Goal: Task Accomplishment & Management: Complete application form

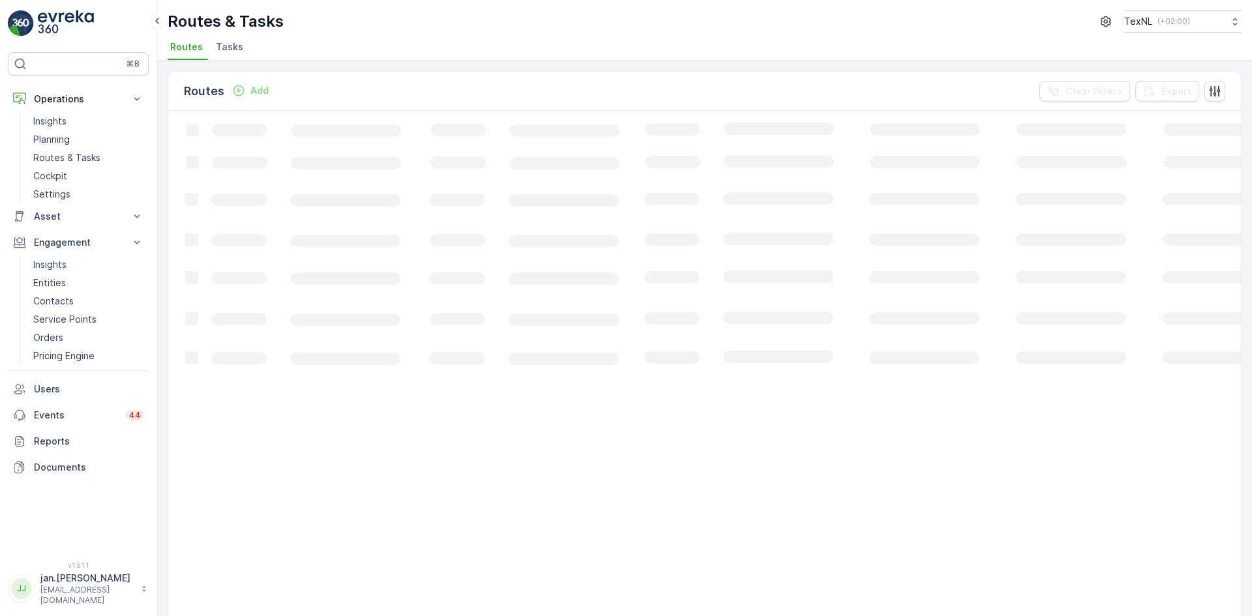
click at [262, 90] on p "Add" at bounding box center [259, 90] width 18 height 13
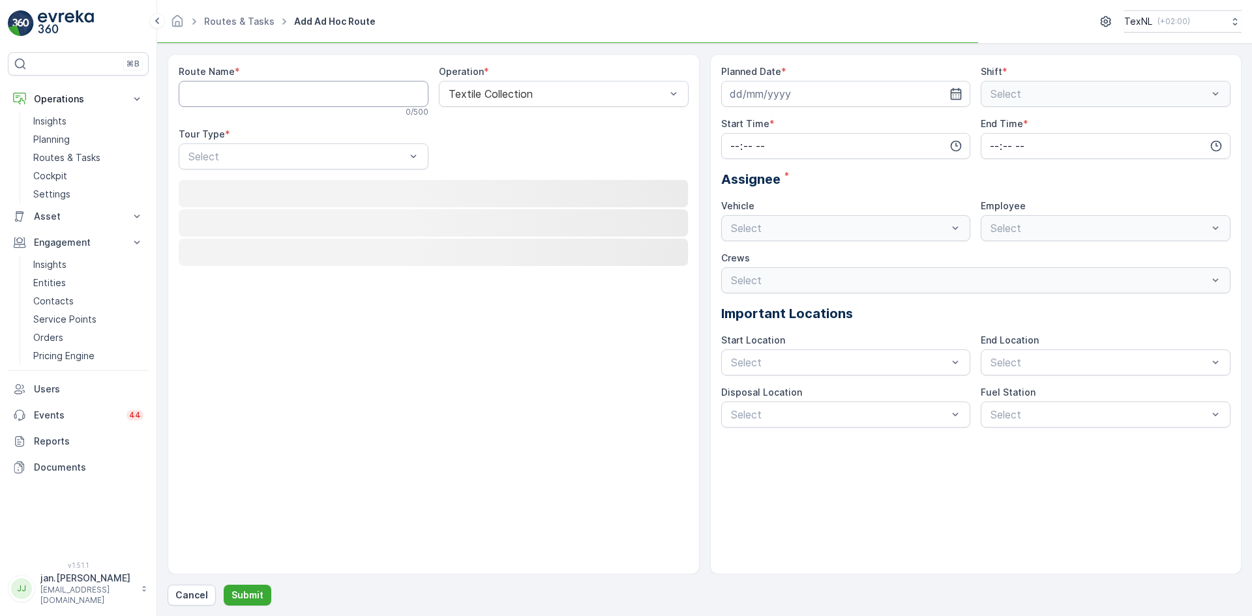
click at [310, 96] on Name "Route Name" at bounding box center [304, 94] width 250 height 26
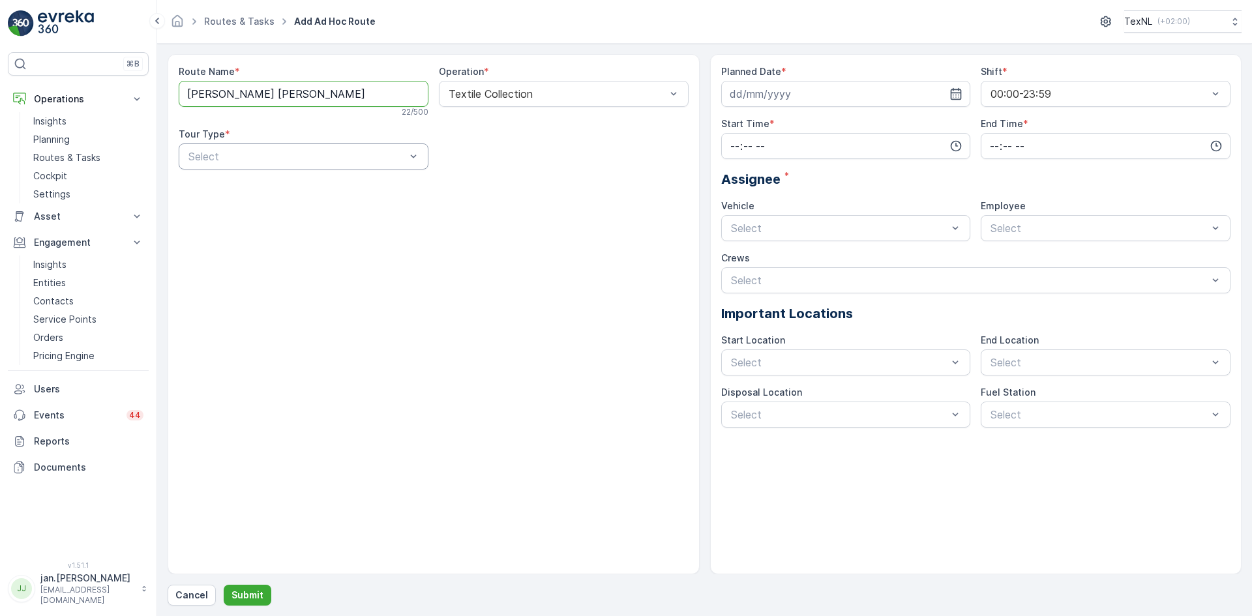
type Name "[PERSON_NAME] [PERSON_NAME]"
click at [213, 208] on span "Dynamic" at bounding box center [207, 211] width 42 height 12
click at [780, 96] on input at bounding box center [846, 94] width 250 height 26
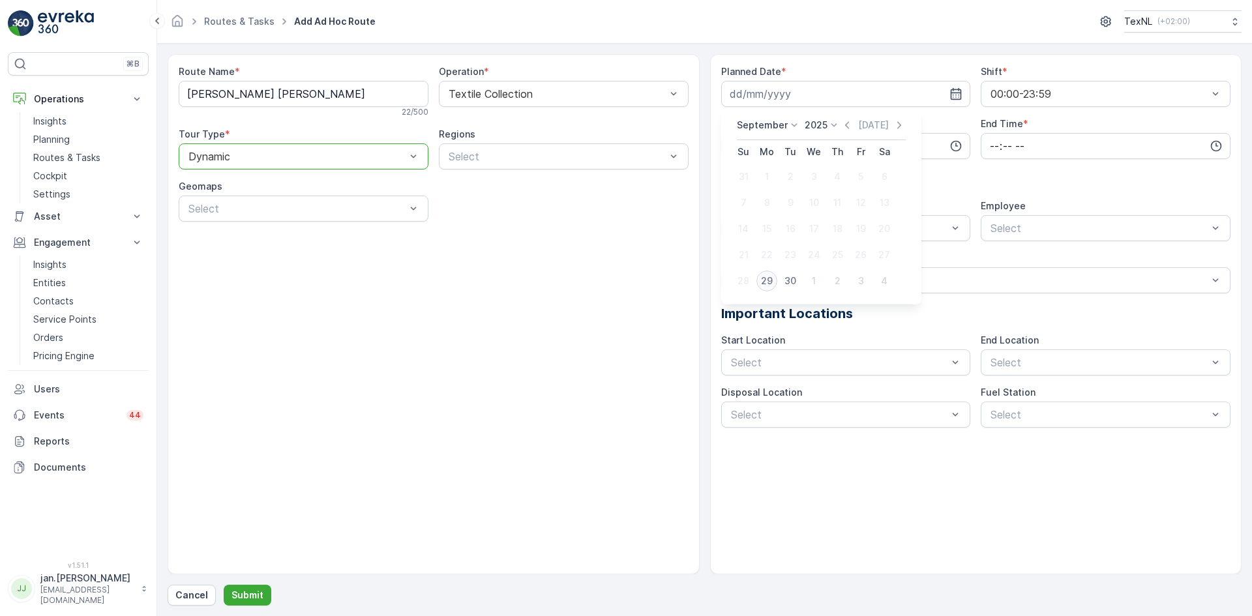
click at [769, 279] on div "29" at bounding box center [766, 281] width 21 height 21
type input "[DATE]"
click at [830, 145] on input "time" at bounding box center [846, 146] width 250 height 26
click at [733, 171] on span "00" at bounding box center [735, 170] width 12 height 13
type input "00:00"
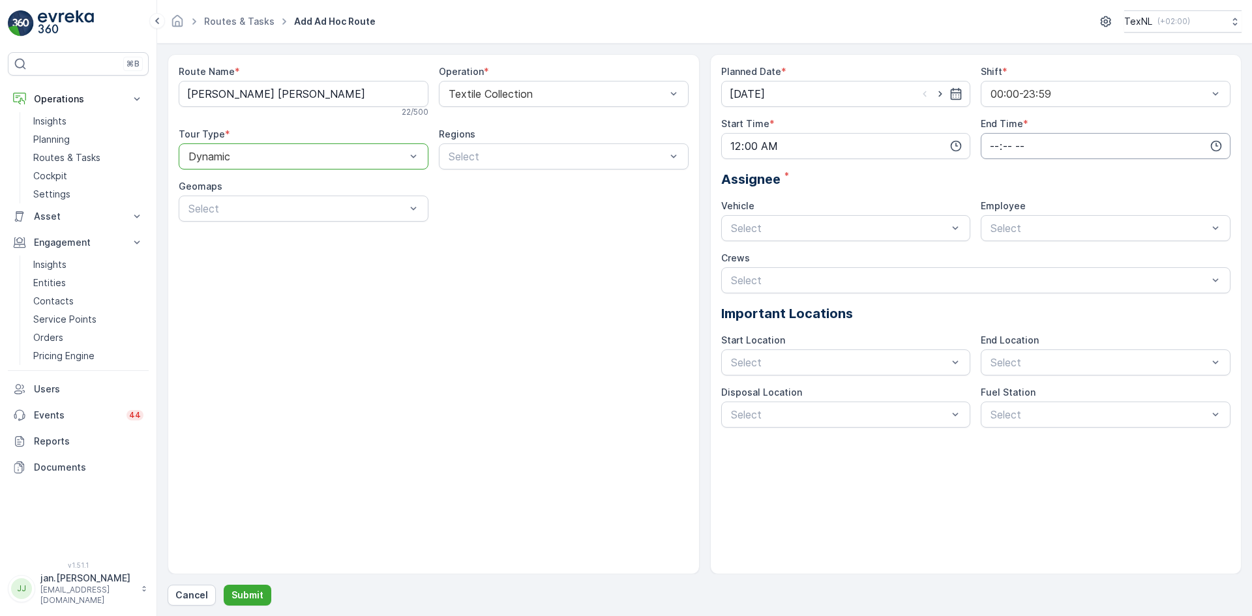
click at [997, 145] on input "time" at bounding box center [1105, 146] width 250 height 26
click at [993, 282] on span "23" at bounding box center [993, 277] width 10 height 13
type input "23:00"
click at [885, 159] on div "Planned Date * [DATE] Shift * 00:00-23:59 Start Time * 00:00 End Time * 23:00 0…" at bounding box center [976, 246] width 510 height 362
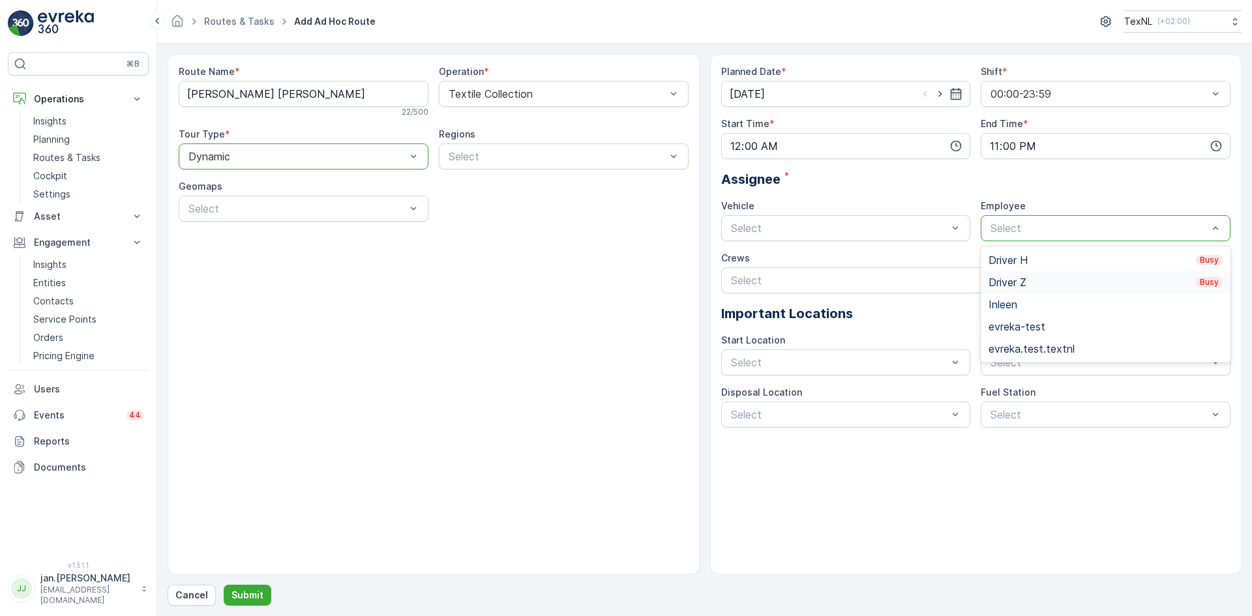
click at [1011, 285] on div "Driver Z Busy" at bounding box center [1105, 282] width 234 height 12
click at [825, 86] on input "[DATE]" at bounding box center [846, 94] width 250 height 26
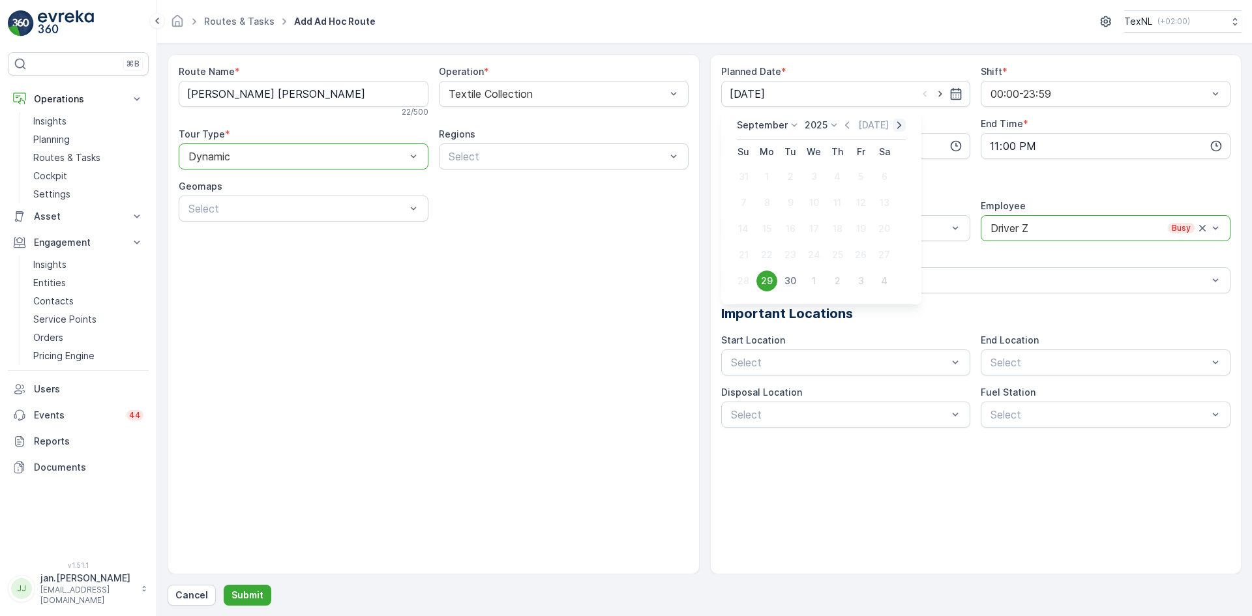
click at [897, 127] on icon "button" at bounding box center [899, 124] width 4 height 7
click at [882, 175] on div "4" at bounding box center [883, 176] width 21 height 21
type input "[DATE]"
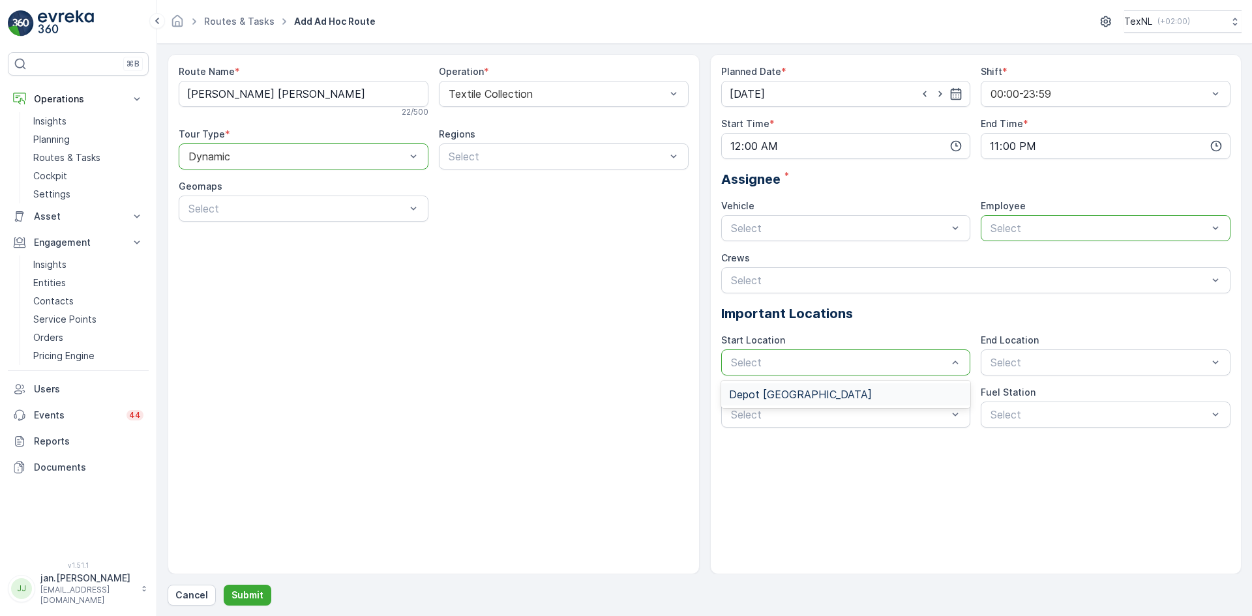
click at [814, 389] on span "Depot [GEOGRAPHIC_DATA]" at bounding box center [800, 395] width 143 height 12
click at [1031, 390] on span "Depot [GEOGRAPHIC_DATA]" at bounding box center [1059, 395] width 143 height 12
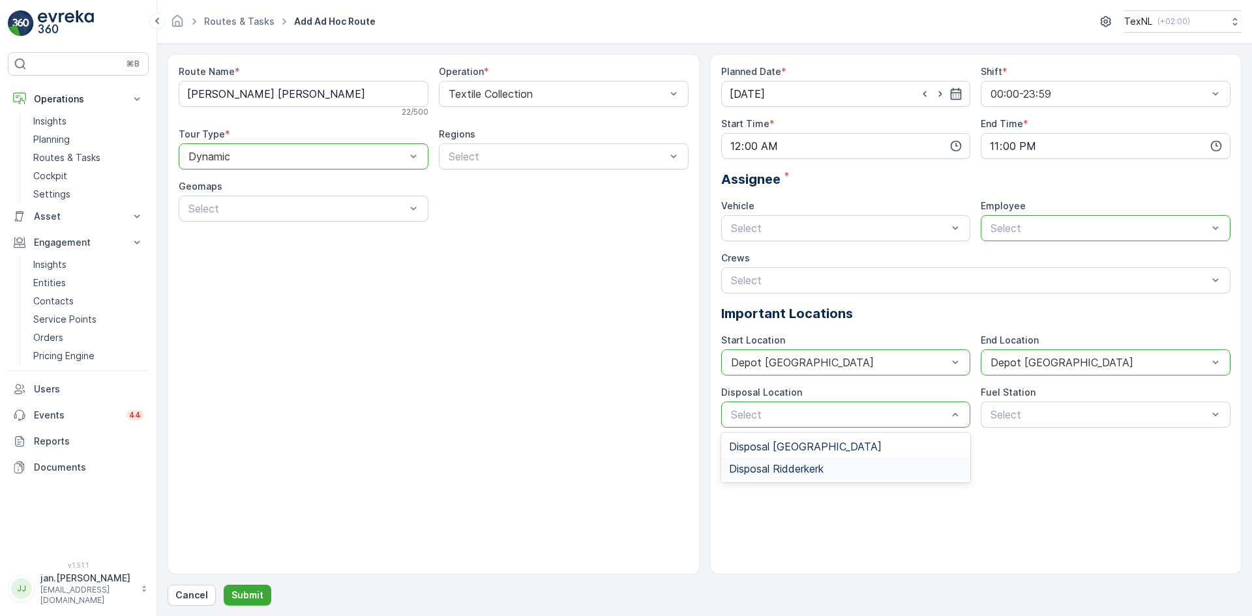
click at [739, 464] on span "Disposal Ridderkerk" at bounding box center [776, 469] width 95 height 12
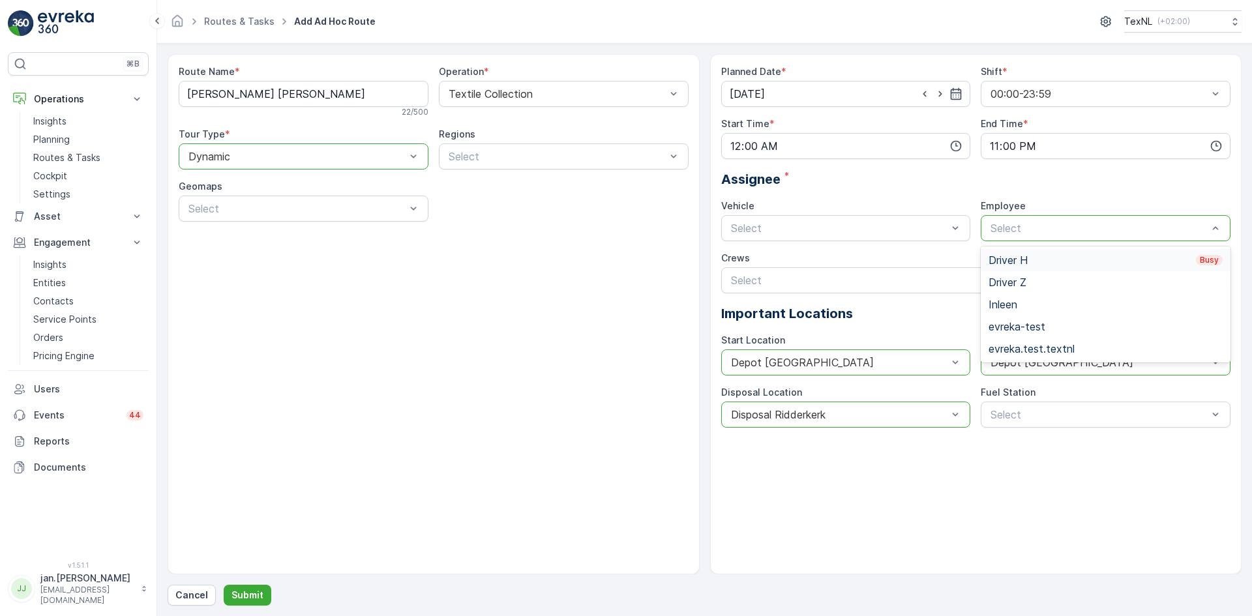
click at [1033, 237] on div "Select" at bounding box center [1105, 228] width 250 height 26
click at [1020, 259] on div "Driver H Busy" at bounding box center [1105, 260] width 234 height 12
click at [258, 596] on p "Submit" at bounding box center [247, 595] width 32 height 13
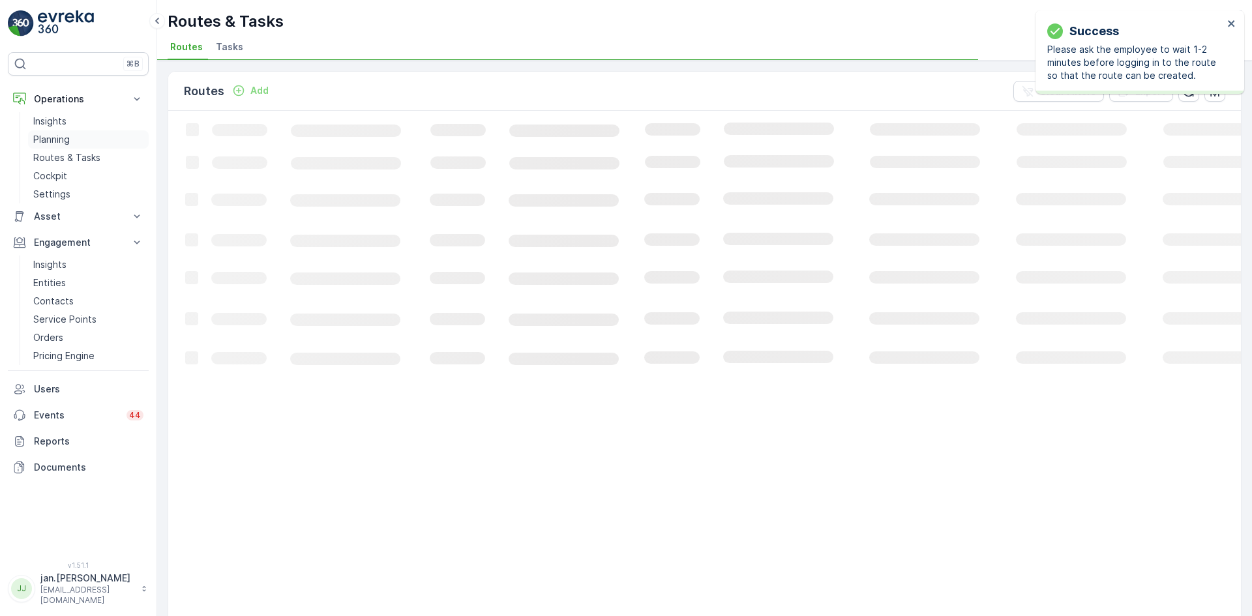
click at [46, 138] on p "Planning" at bounding box center [51, 139] width 37 height 13
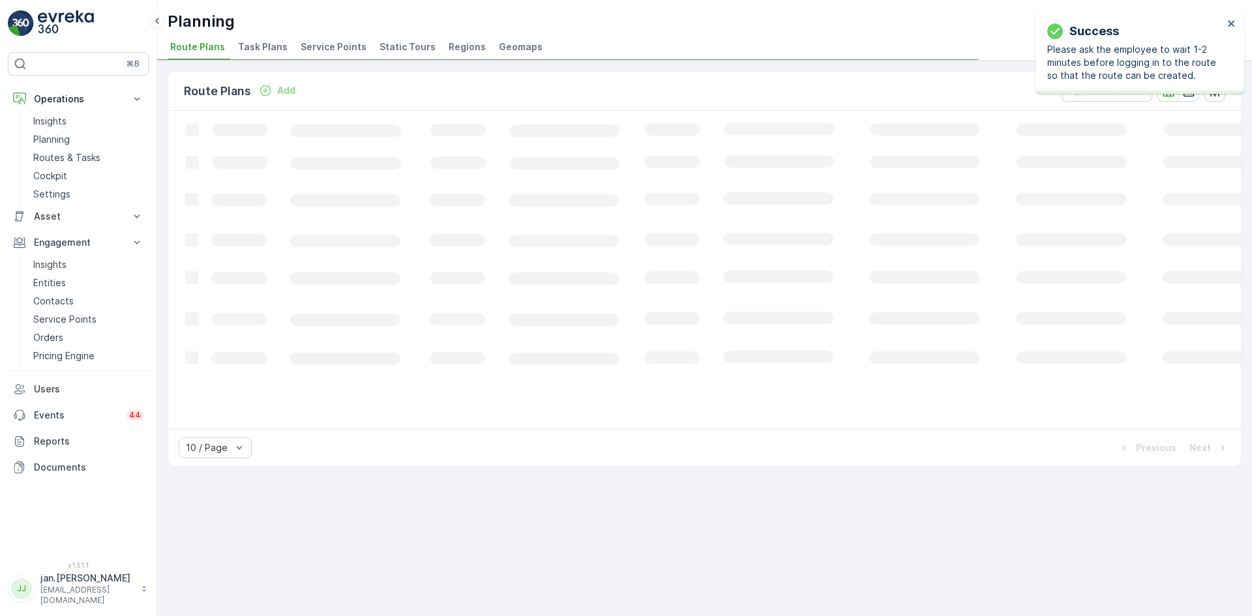
click at [324, 49] on span "Service Points" at bounding box center [334, 46] width 66 height 13
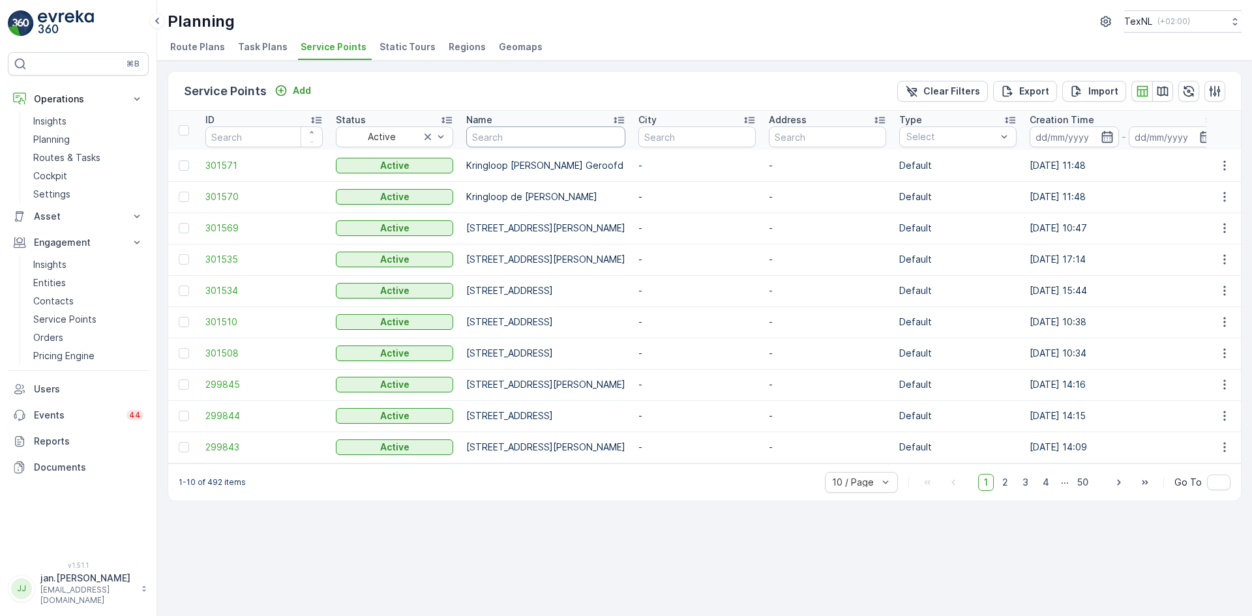
click at [525, 139] on input "text" at bounding box center [545, 136] width 159 height 21
type input "kempoe"
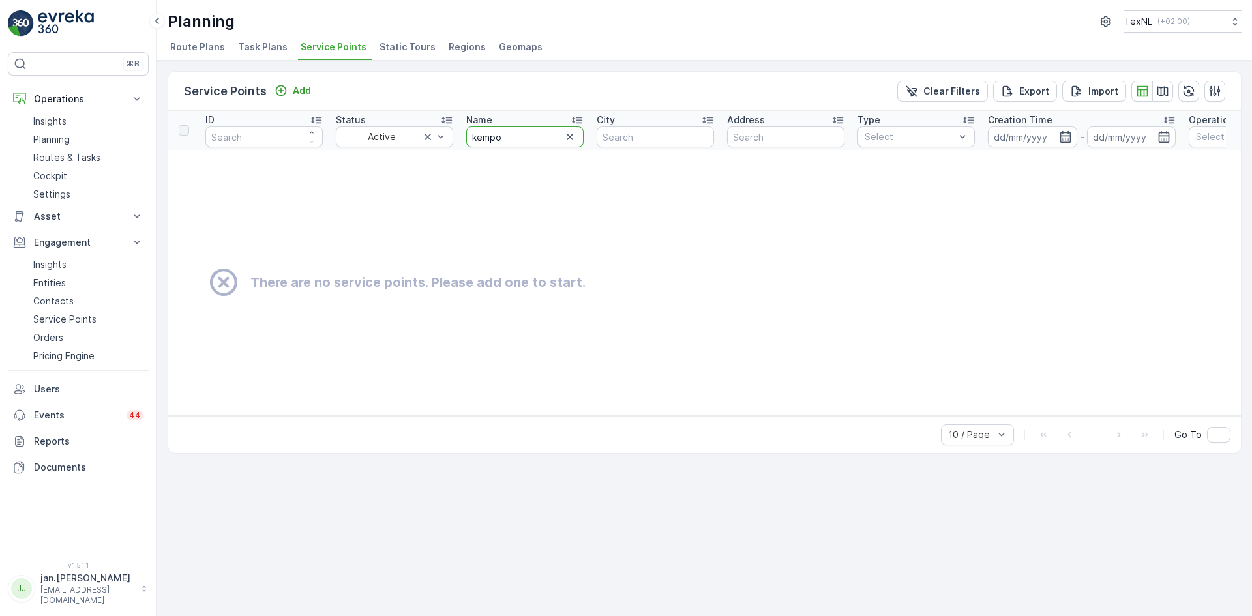
click at [519, 138] on input "kempo" at bounding box center [524, 136] width 117 height 21
type input "kempe"
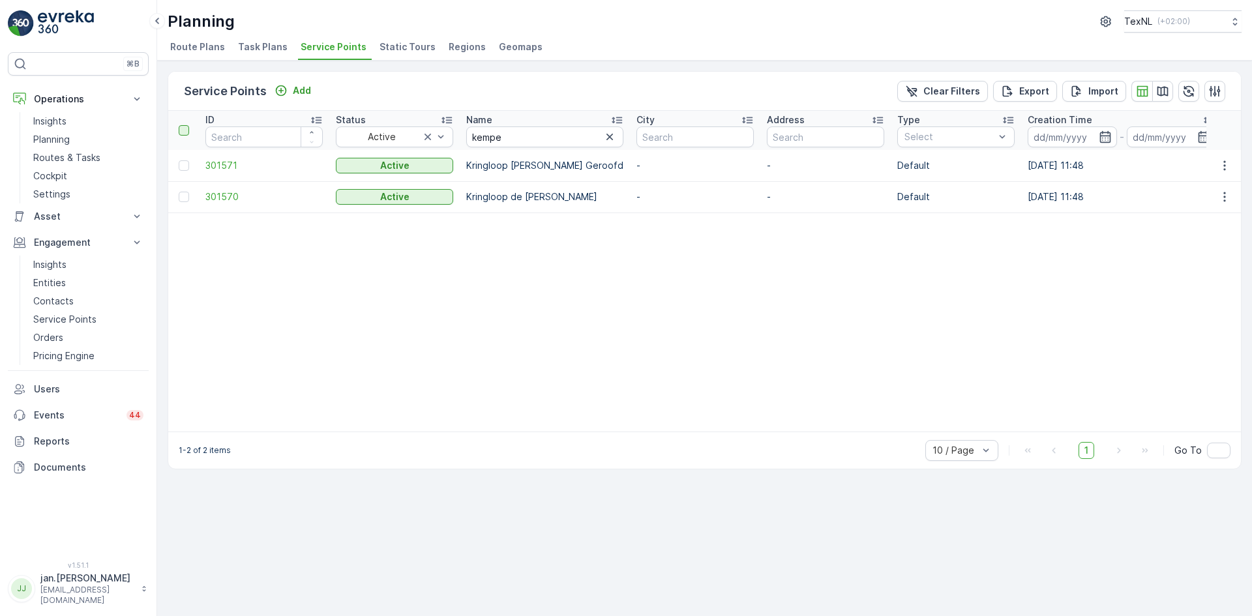
click at [181, 128] on div at bounding box center [184, 130] width 10 height 10
click at [186, 125] on input "checkbox" at bounding box center [186, 125] width 0 height 0
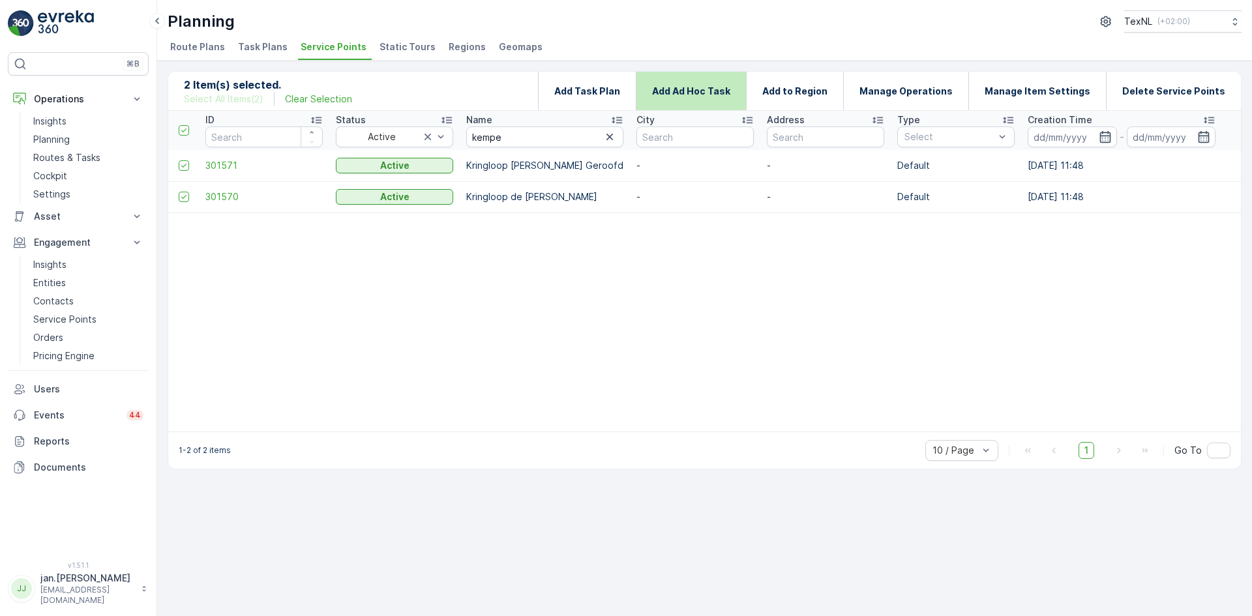
click at [701, 96] on p "Add Ad Hoc Task" at bounding box center [691, 91] width 78 height 13
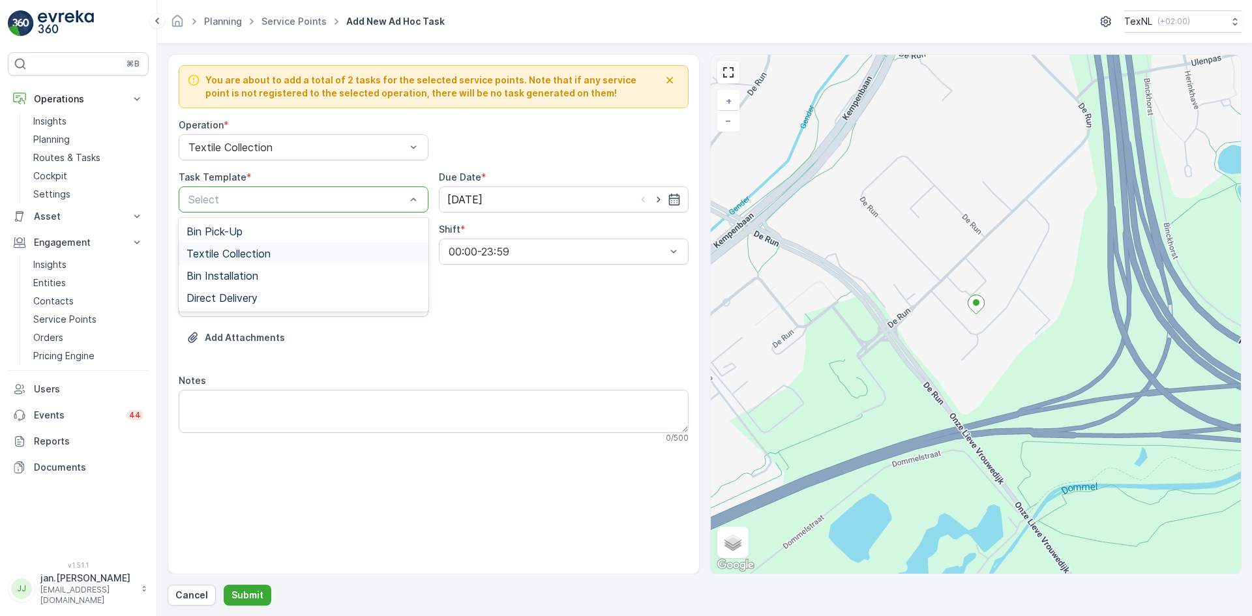
click at [230, 248] on span "Textile Collection" at bounding box center [228, 254] width 84 height 12
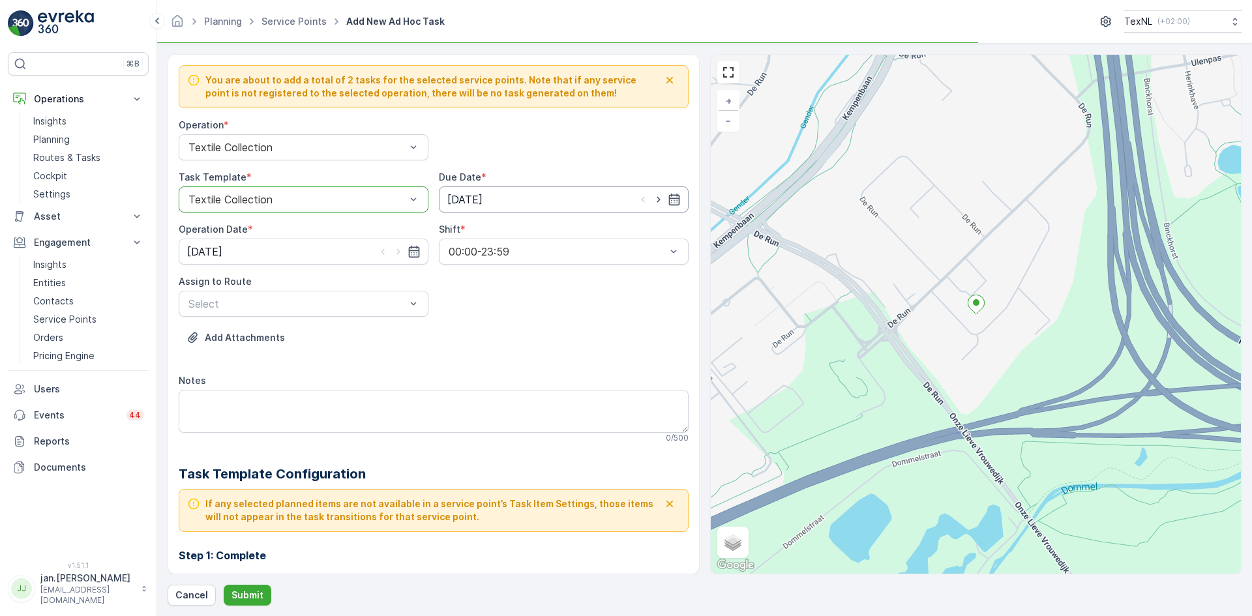
click at [472, 197] on input "[DATE]" at bounding box center [564, 199] width 250 height 26
click at [613, 230] on icon "button" at bounding box center [615, 230] width 4 height 7
click at [188, 594] on p "Cancel" at bounding box center [191, 595] width 33 height 13
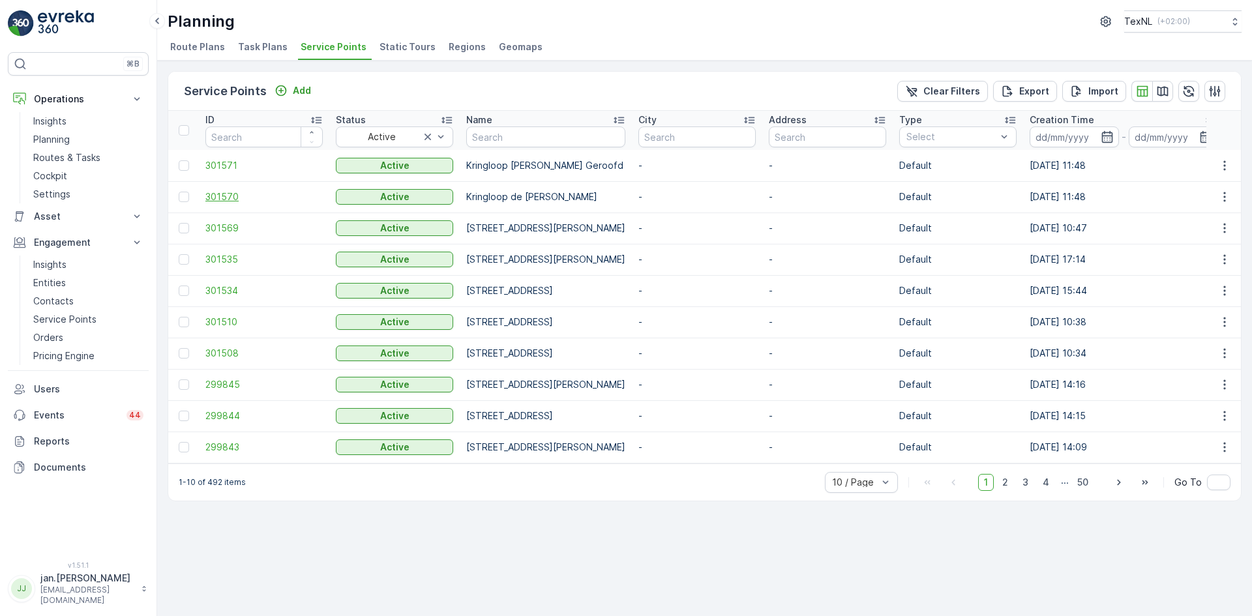
click at [239, 194] on span "301570" at bounding box center [263, 196] width 117 height 13
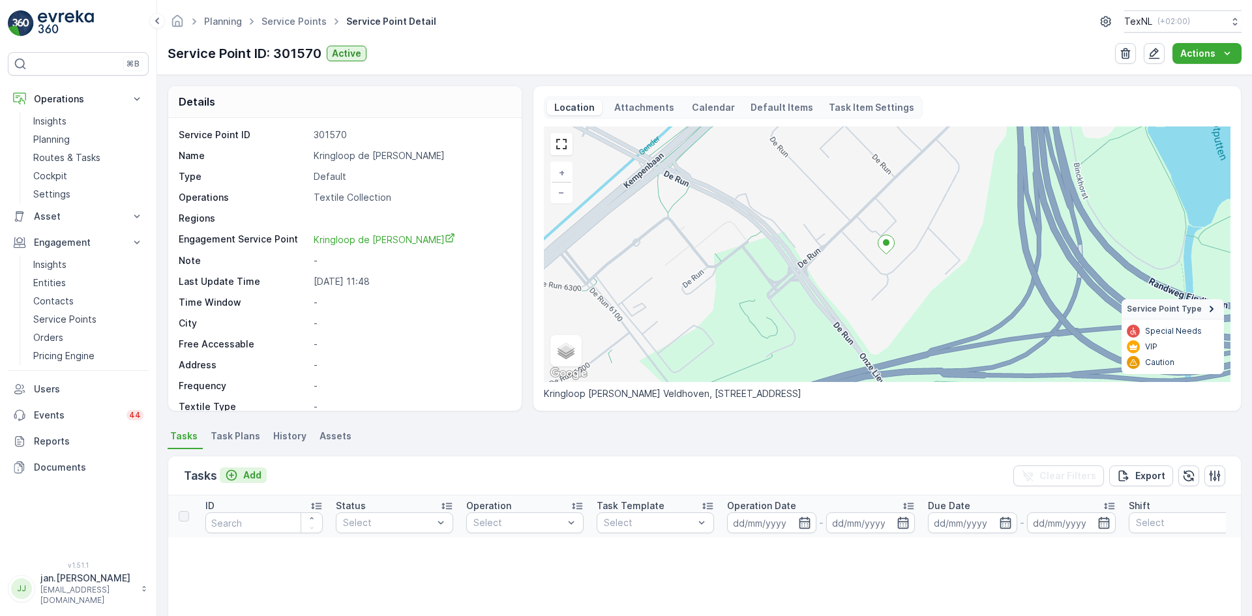
click at [248, 478] on p "Add" at bounding box center [252, 475] width 18 height 13
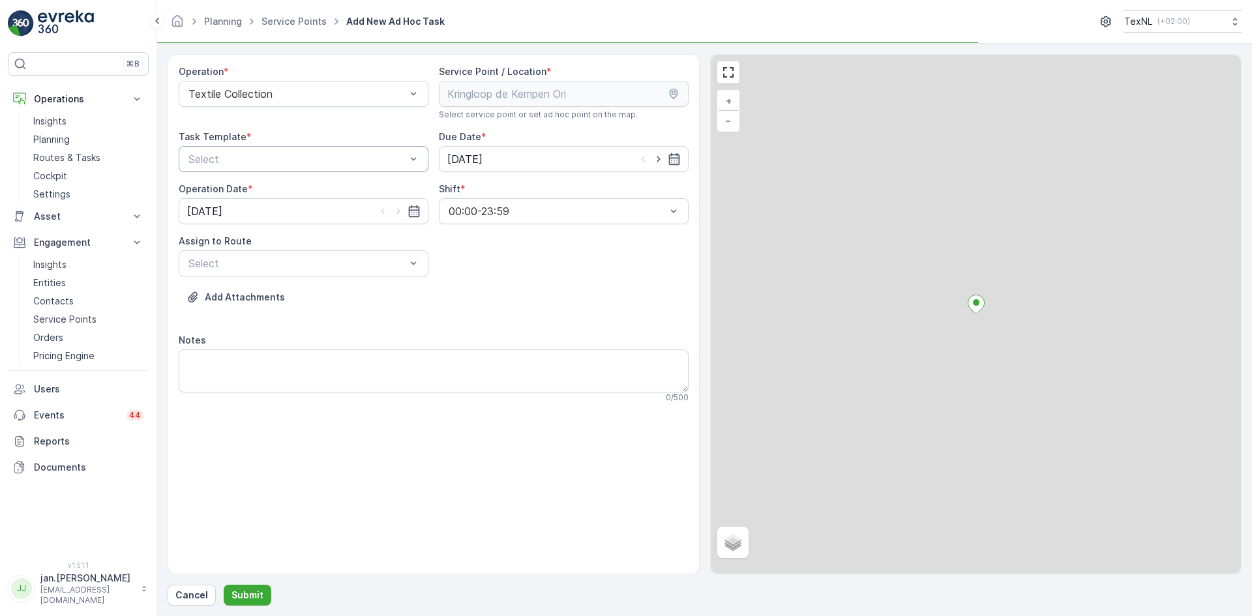
click at [293, 169] on div "Select" at bounding box center [304, 159] width 250 height 26
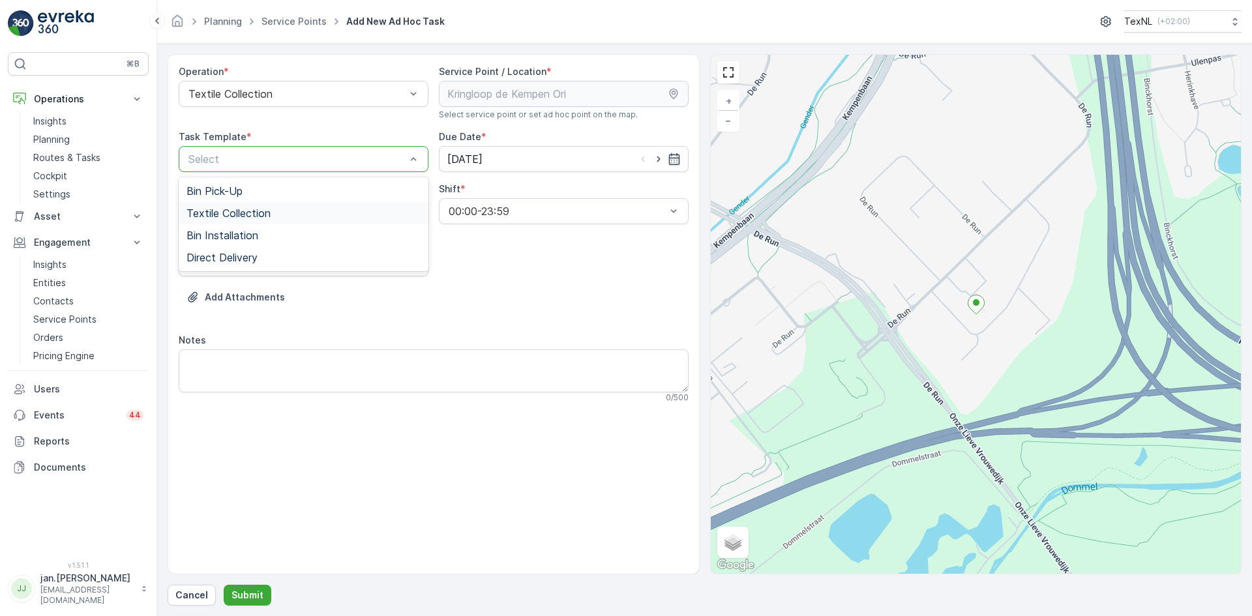
click at [227, 211] on span "Textile Collection" at bounding box center [228, 213] width 84 height 12
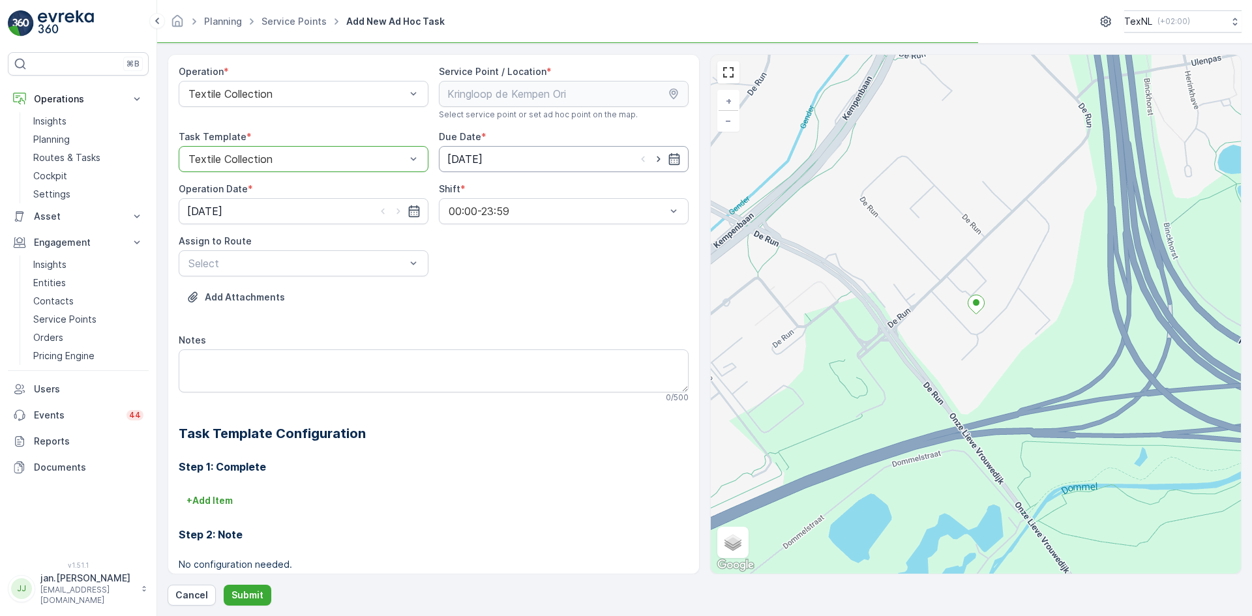
drag, startPoint x: 454, startPoint y: 161, endPoint x: 479, endPoint y: 158, distance: 24.9
click at [455, 161] on input "[DATE]" at bounding box center [564, 159] width 250 height 26
click at [613, 192] on icon "button" at bounding box center [615, 189] width 4 height 7
click at [598, 244] on div "4" at bounding box center [599, 241] width 21 height 21
type input "[DATE]"
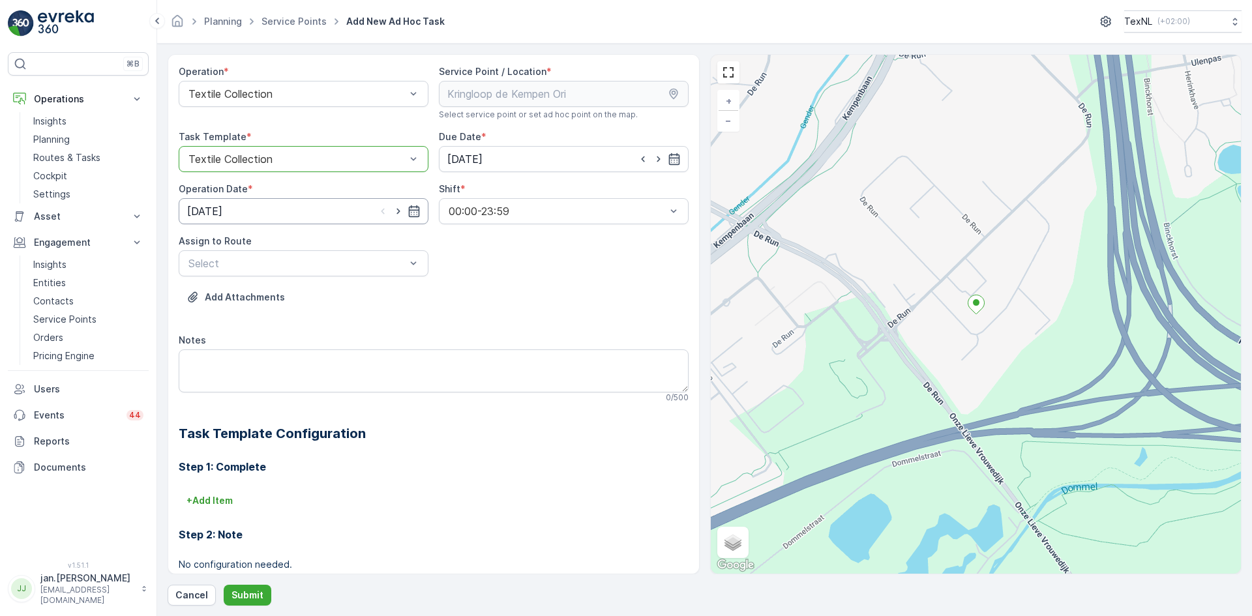
click at [318, 216] on input "[DATE]" at bounding box center [304, 211] width 250 height 26
click at [350, 243] on icon "button" at bounding box center [356, 242] width 13 height 13
click at [345, 291] on div "4" at bounding box center [341, 294] width 21 height 21
type input "[DATE]"
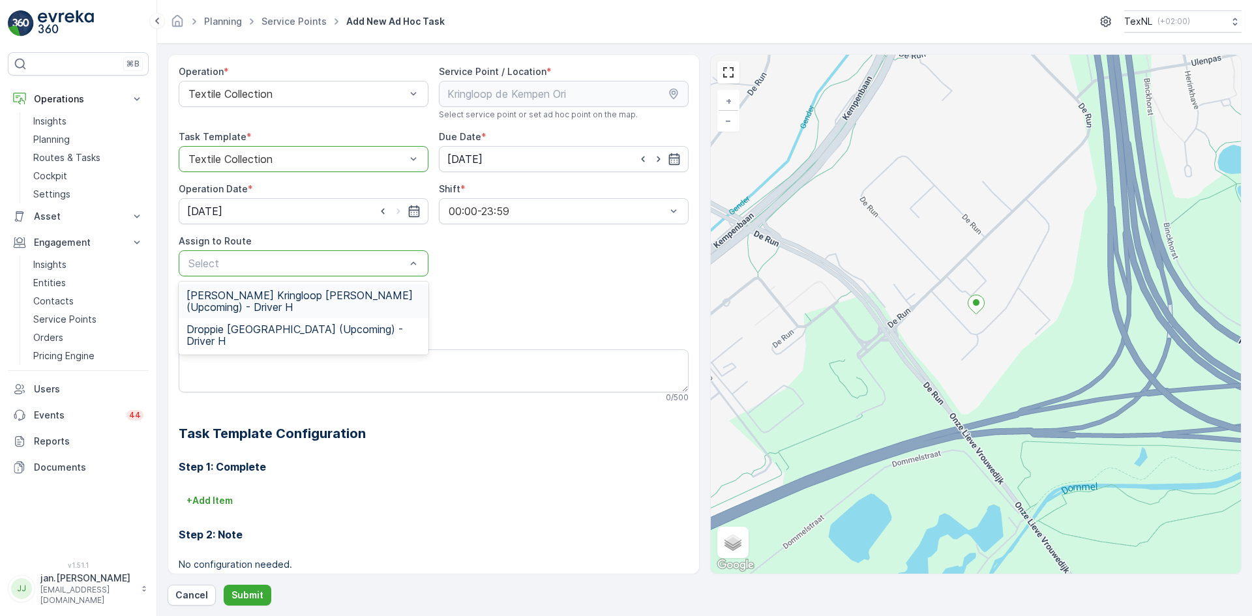
click at [297, 295] on span "[PERSON_NAME] Kringloop [PERSON_NAME] (Upcoming) - Driver H" at bounding box center [303, 300] width 234 height 23
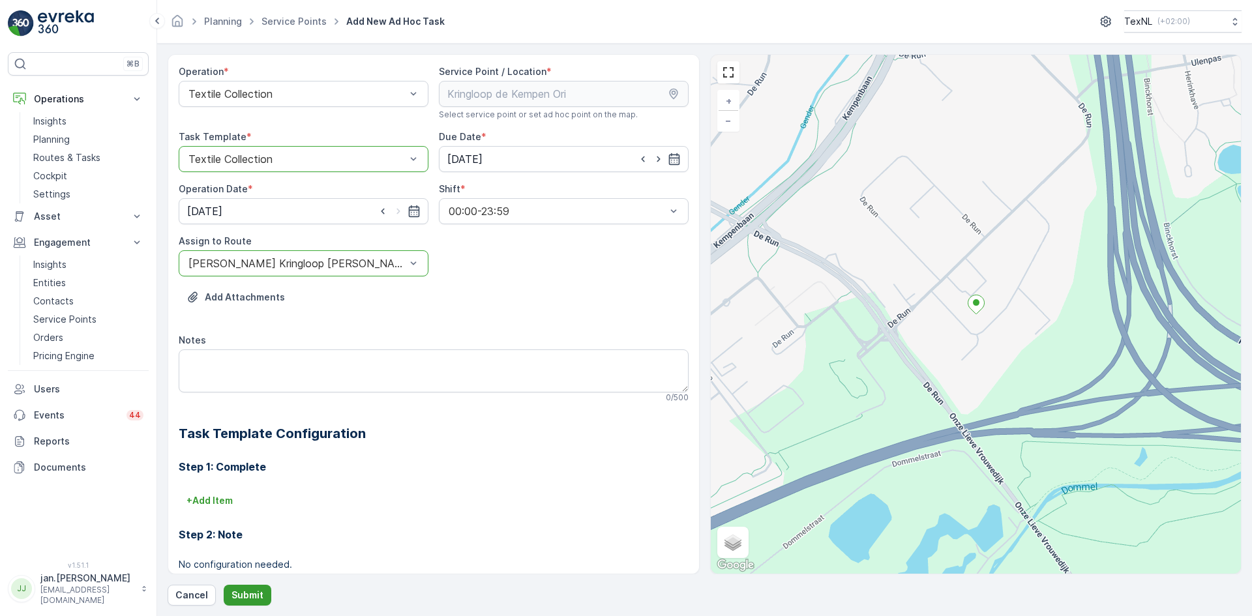
click at [253, 602] on button "Submit" at bounding box center [248, 595] width 48 height 21
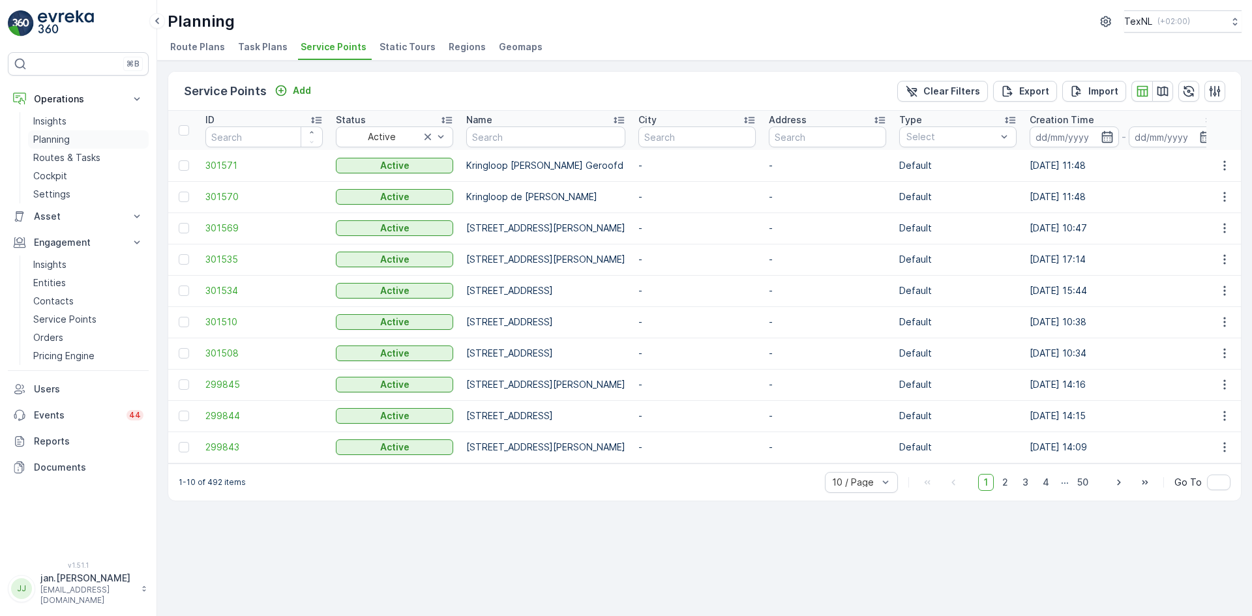
click at [47, 140] on p "Planning" at bounding box center [51, 139] width 37 height 13
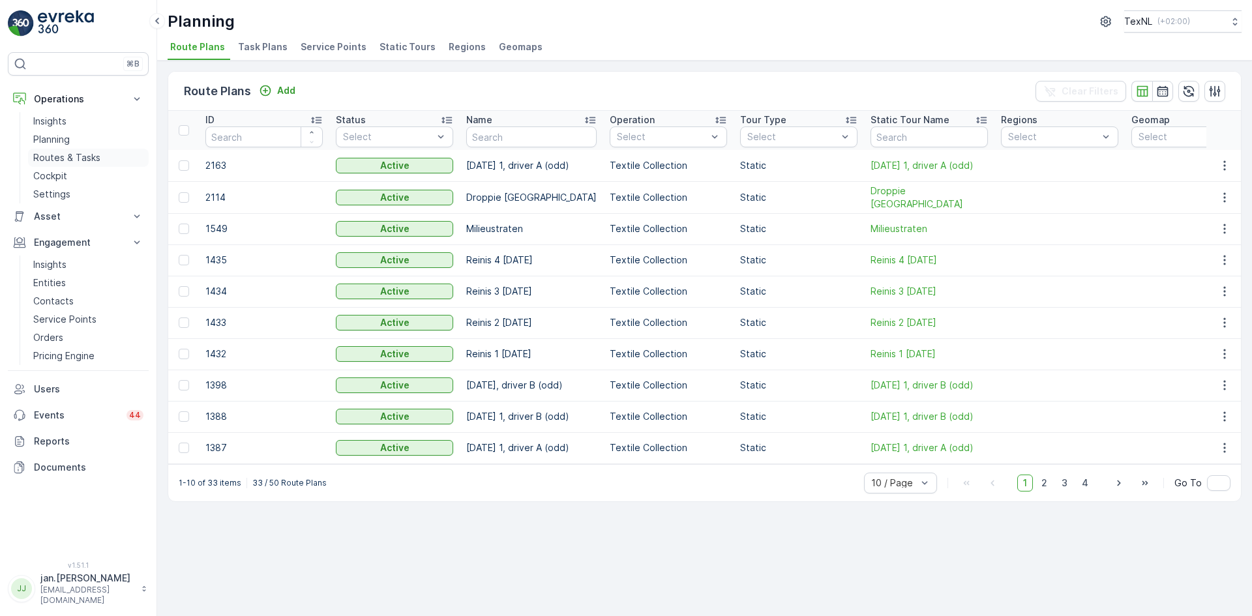
click at [71, 154] on p "Routes & Tasks" at bounding box center [66, 157] width 67 height 13
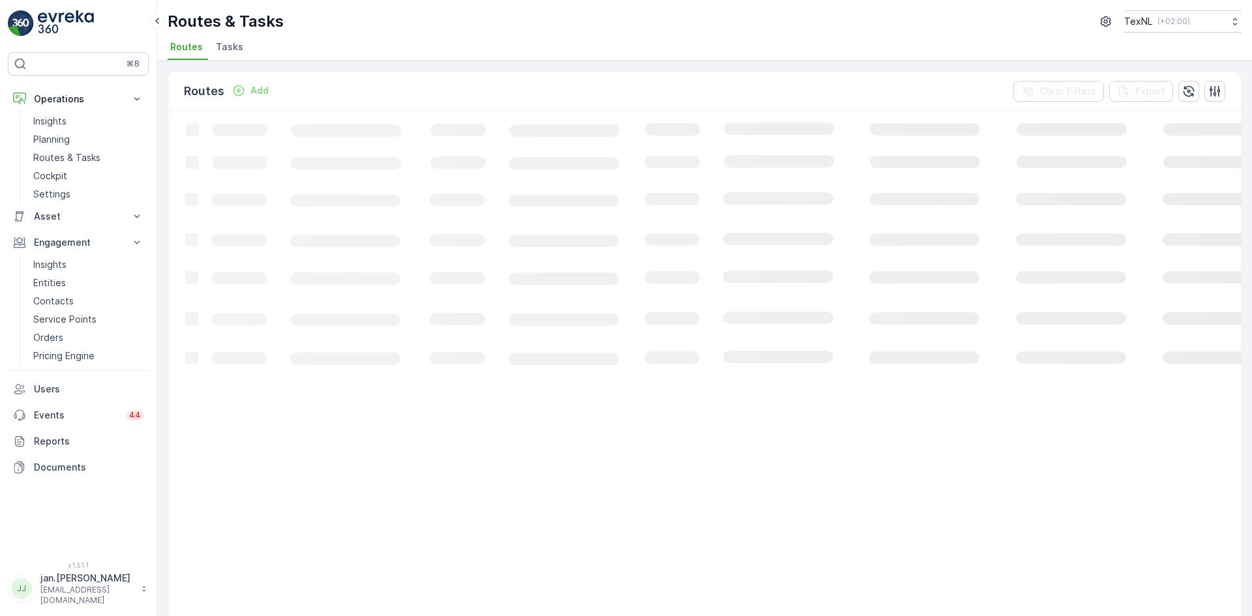
click at [256, 93] on p "Add" at bounding box center [259, 90] width 18 height 13
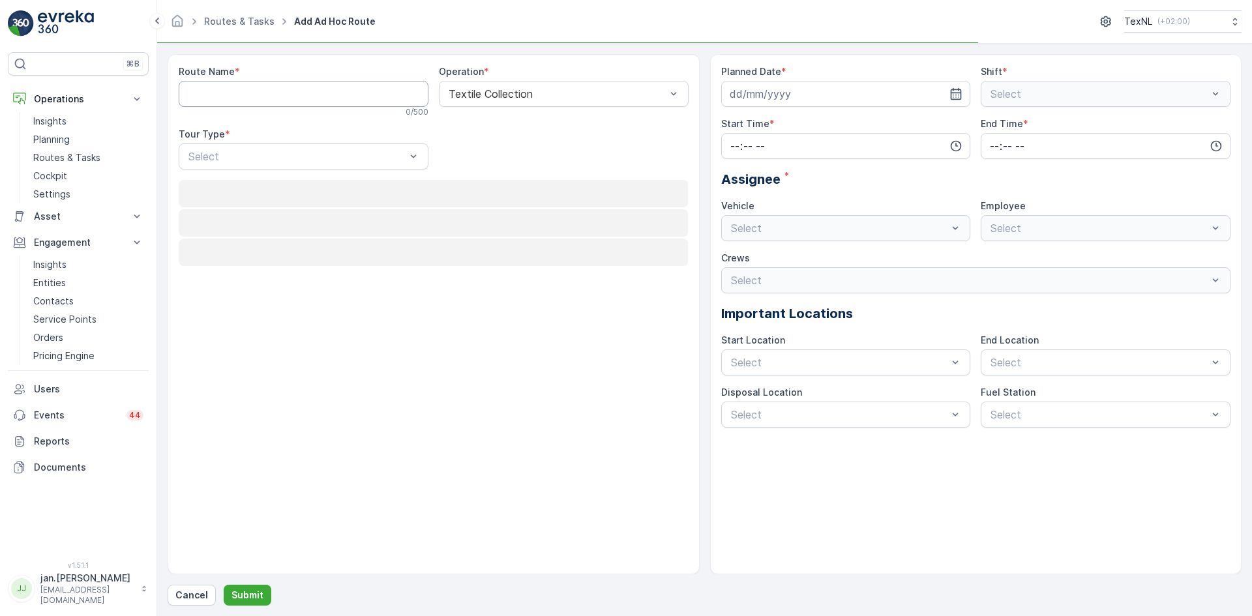
click at [272, 96] on Name "Route Name" at bounding box center [304, 94] width 250 height 26
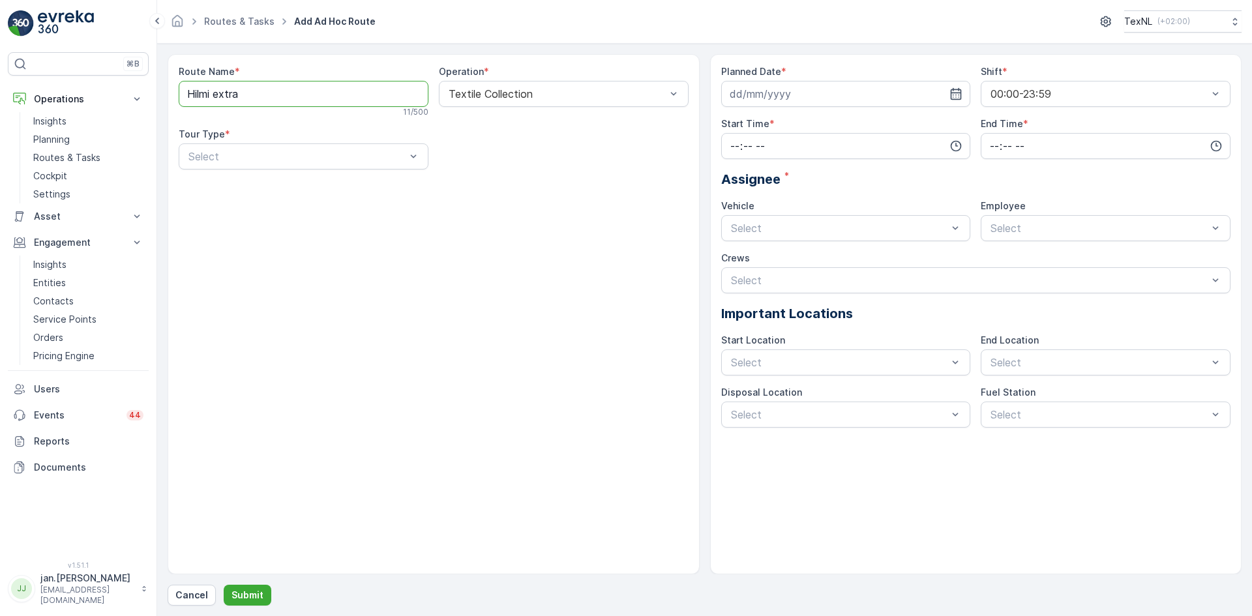
type Name "Hilmi extra"
click at [285, 166] on div "Route Name * Hilmi extra 11 / 500 Operation * Textile Collection Tour Type * Se…" at bounding box center [434, 122] width 510 height 115
click at [228, 208] on span "Dynamic" at bounding box center [207, 211] width 42 height 12
click at [772, 87] on input at bounding box center [846, 94] width 250 height 26
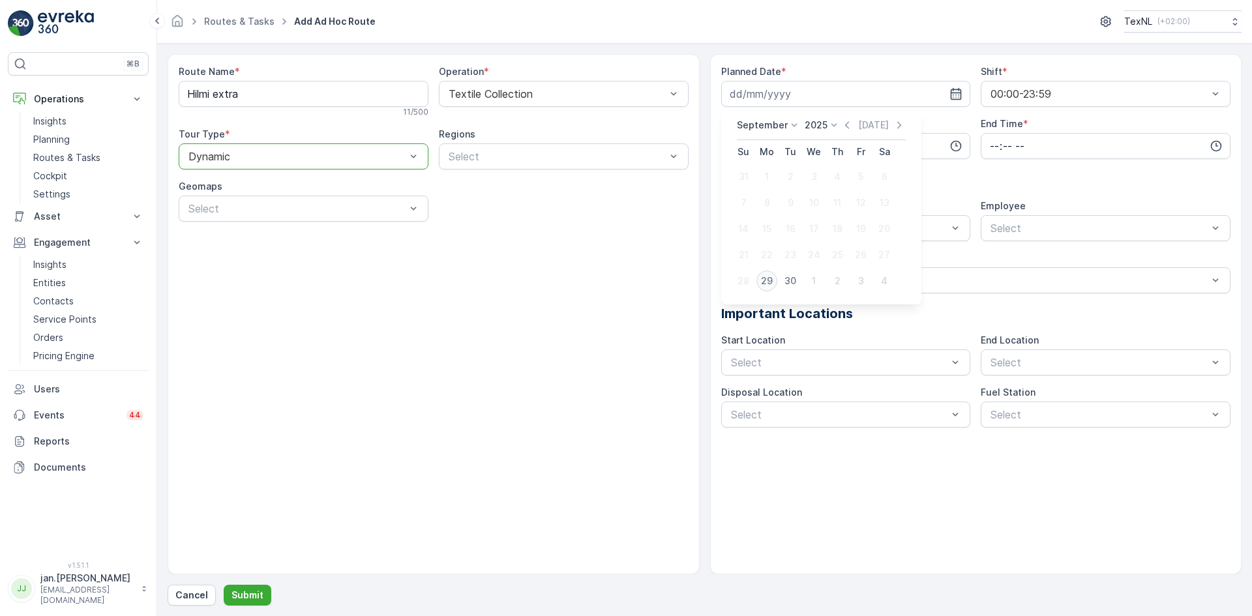
click at [765, 277] on div "29" at bounding box center [766, 281] width 21 height 21
type input "[DATE]"
click at [788, 147] on input "time" at bounding box center [846, 146] width 250 height 26
click at [740, 165] on div "00" at bounding box center [735, 171] width 22 height 18
type input "00:00"
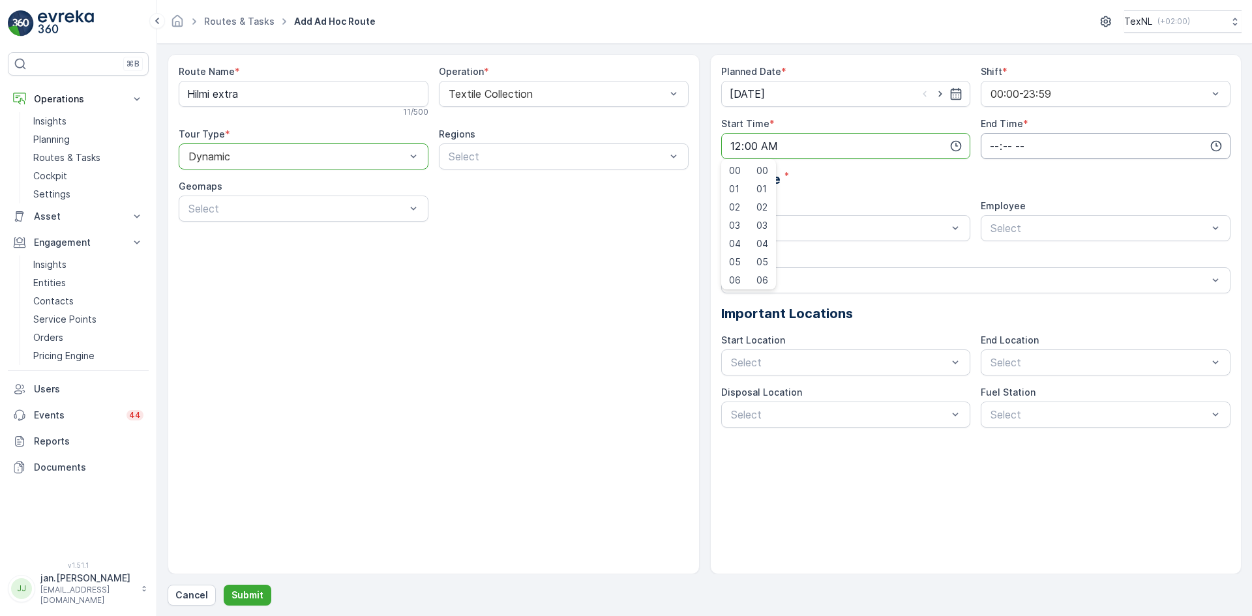
click at [985, 148] on input "time" at bounding box center [1105, 146] width 250 height 26
click at [992, 278] on span "23" at bounding box center [993, 277] width 10 height 13
type input "23:00"
click at [996, 276] on span "23" at bounding box center [993, 277] width 10 height 13
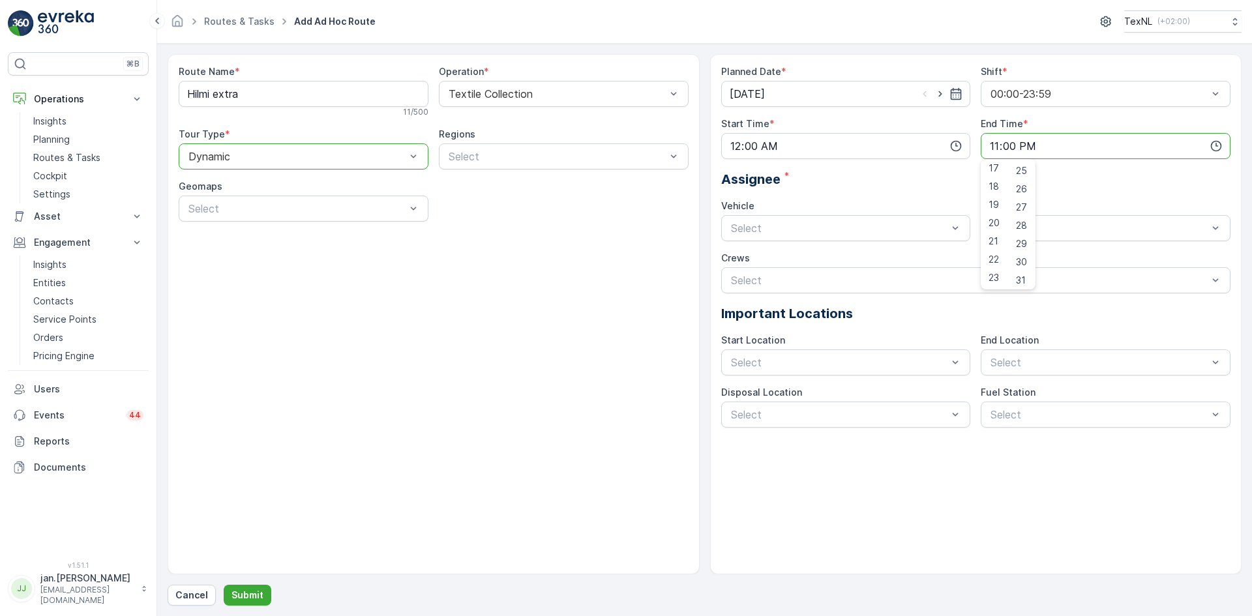
click at [1091, 246] on div "Planned Date * [DATE] Shift * 00:00-23:59 Start Time * 00:00 End Time * 23:00 0…" at bounding box center [976, 246] width 510 height 362
click at [1018, 258] on div "Driver H Busy" at bounding box center [1105, 260] width 234 height 12
click at [1014, 390] on span "Depot [GEOGRAPHIC_DATA]" at bounding box center [1059, 395] width 143 height 12
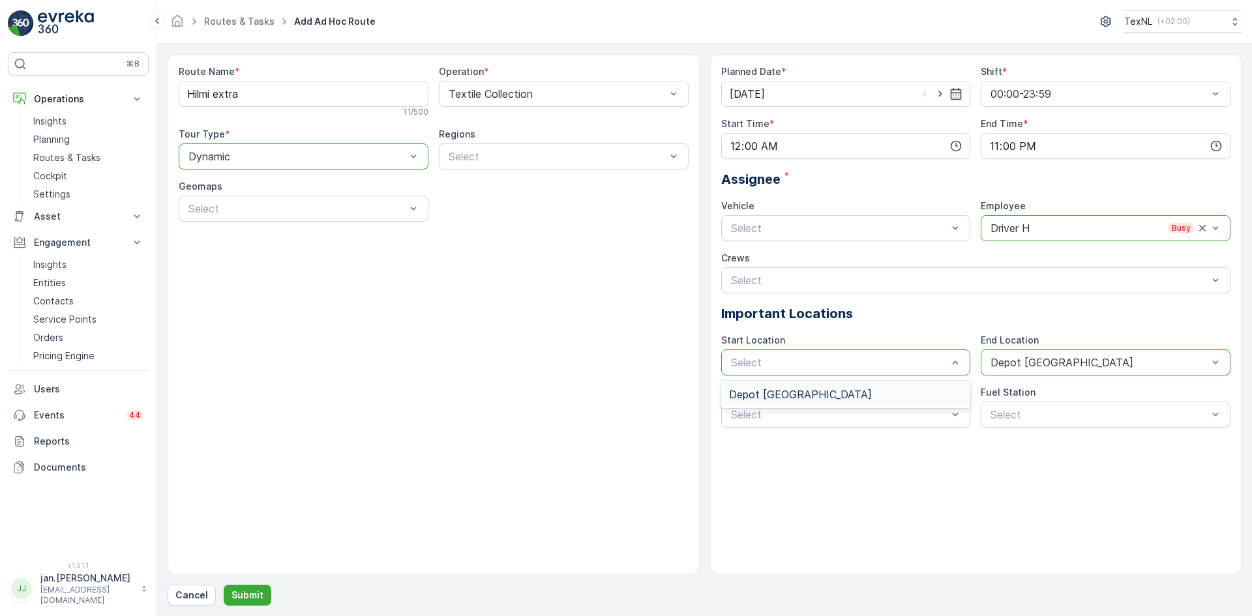
click at [771, 391] on span "Depot [GEOGRAPHIC_DATA]" at bounding box center [800, 395] width 143 height 12
click at [739, 467] on span "Disposal Ridderkerk" at bounding box center [776, 469] width 95 height 12
click at [248, 597] on p "Submit" at bounding box center [247, 595] width 32 height 13
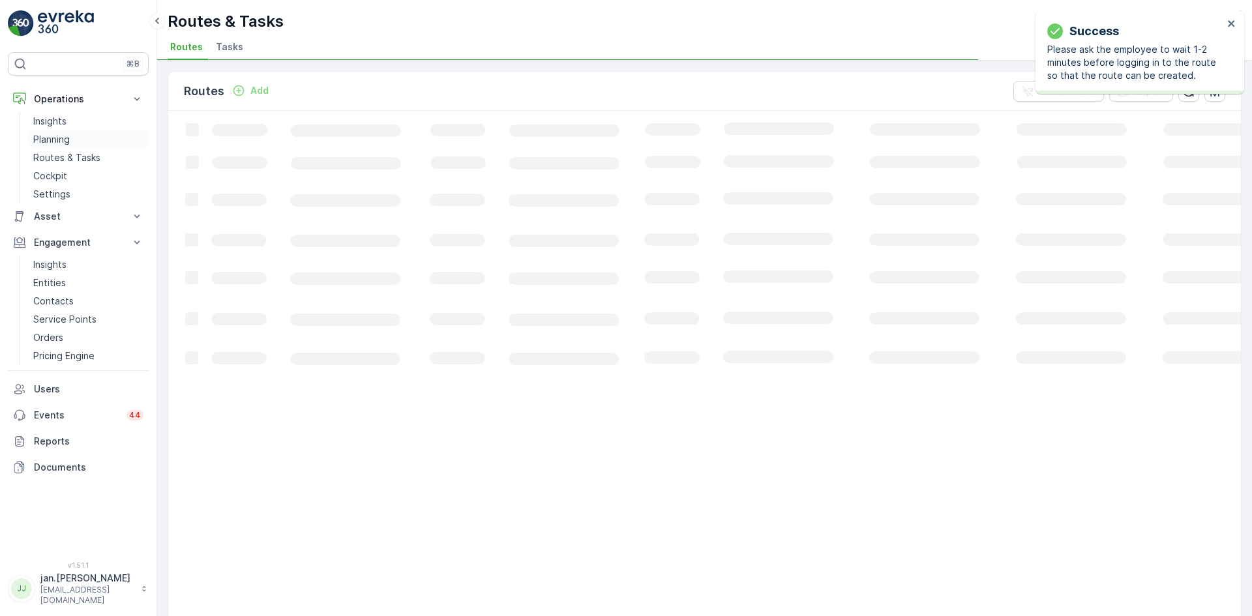
click at [47, 139] on p "Planning" at bounding box center [51, 139] width 37 height 13
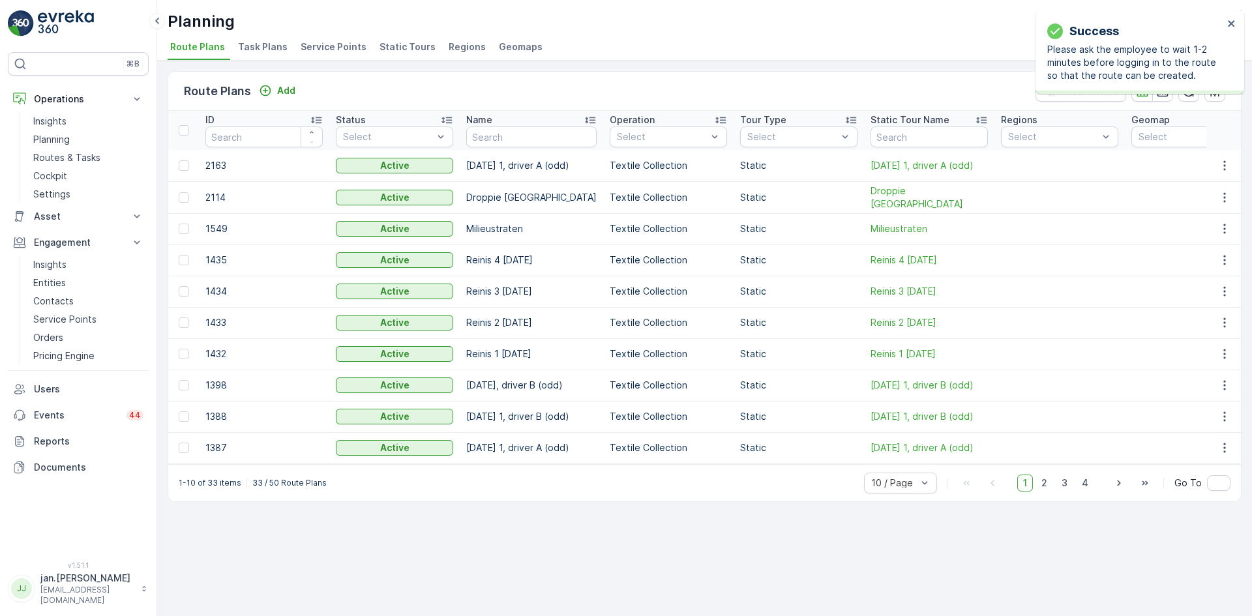
click at [313, 47] on span "Service Points" at bounding box center [334, 46] width 66 height 13
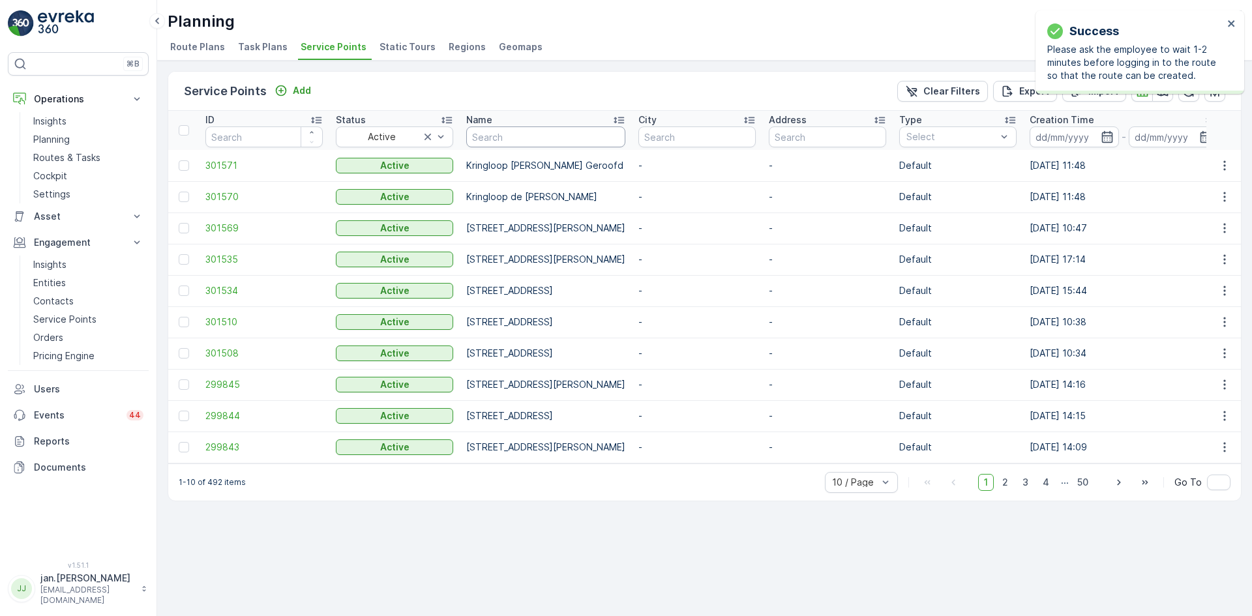
click at [508, 142] on input "text" at bounding box center [545, 136] width 159 height 21
type input "dropp"
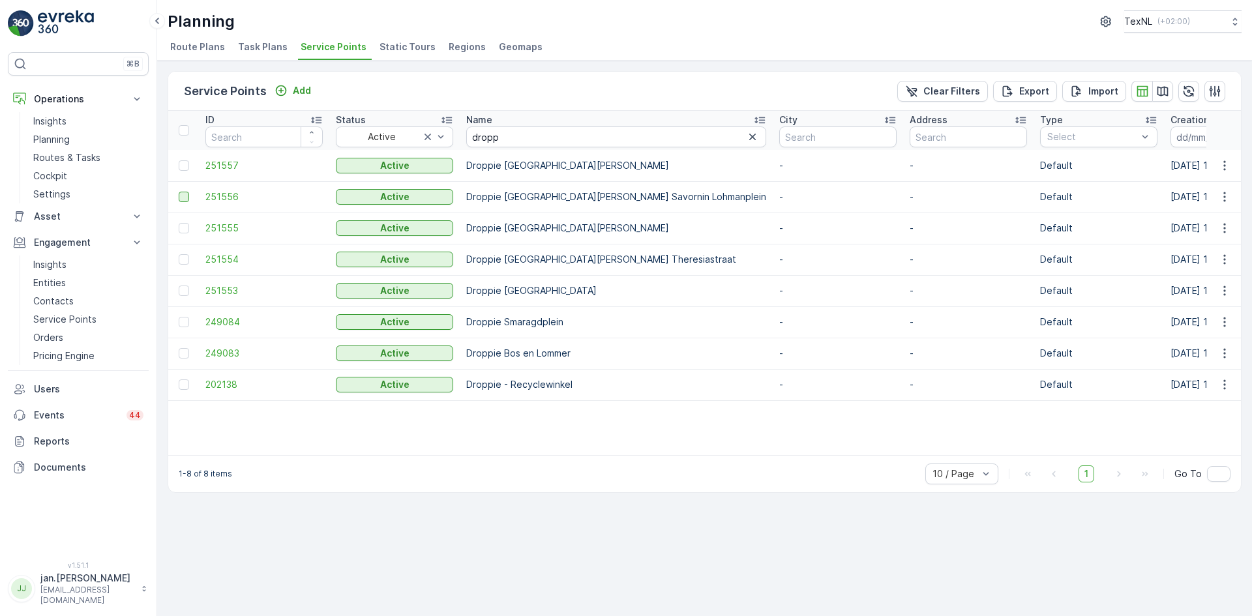
click at [181, 201] on div at bounding box center [184, 197] width 10 height 10
click at [179, 192] on input "checkbox" at bounding box center [179, 192] width 0 height 0
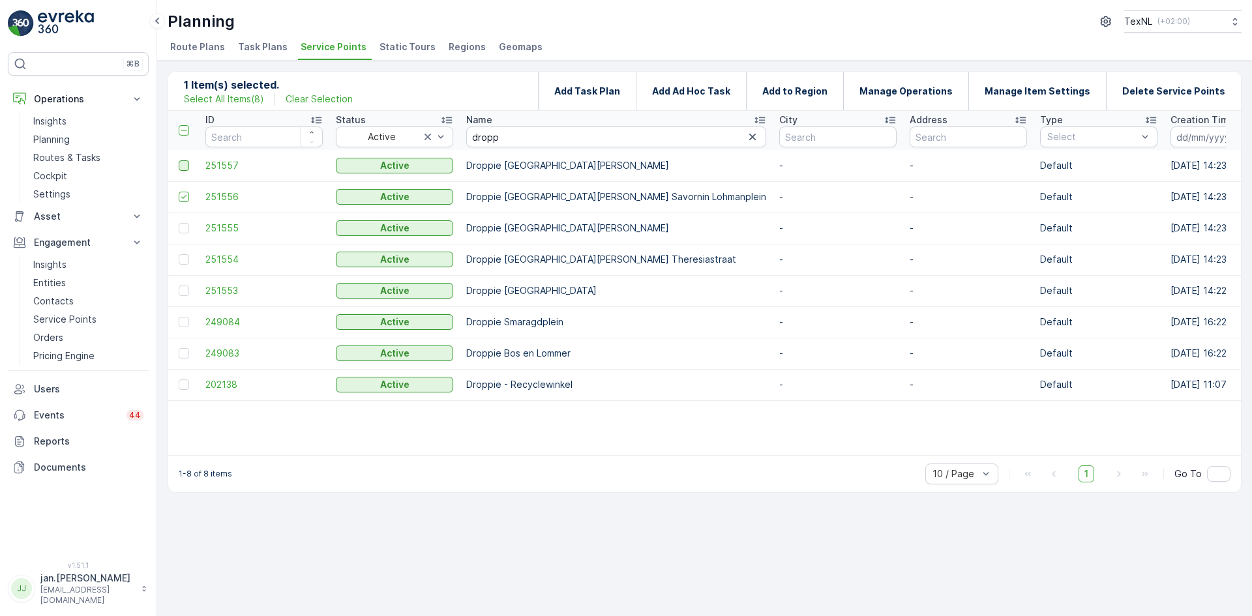
click at [186, 164] on div at bounding box center [184, 165] width 10 height 10
click at [179, 160] on input "checkbox" at bounding box center [179, 160] width 0 height 0
click at [709, 90] on p "Add Ad Hoc Task" at bounding box center [691, 91] width 78 height 13
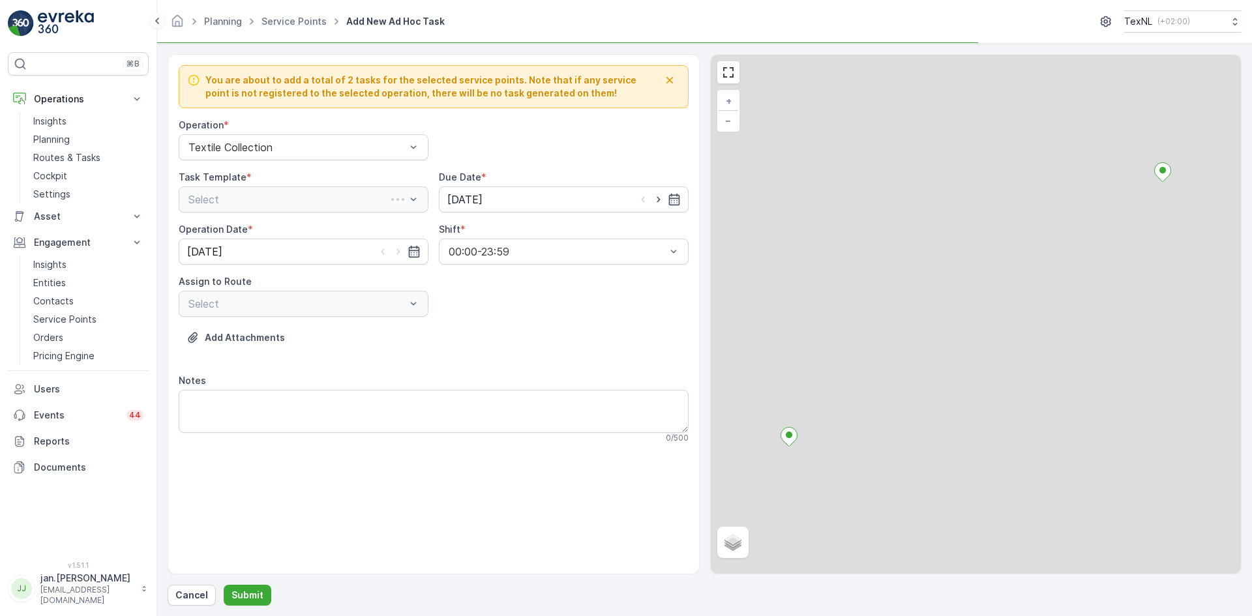
click at [259, 197] on div "Select" at bounding box center [304, 199] width 250 height 26
click at [210, 252] on span "Textile Collection" at bounding box center [228, 254] width 84 height 12
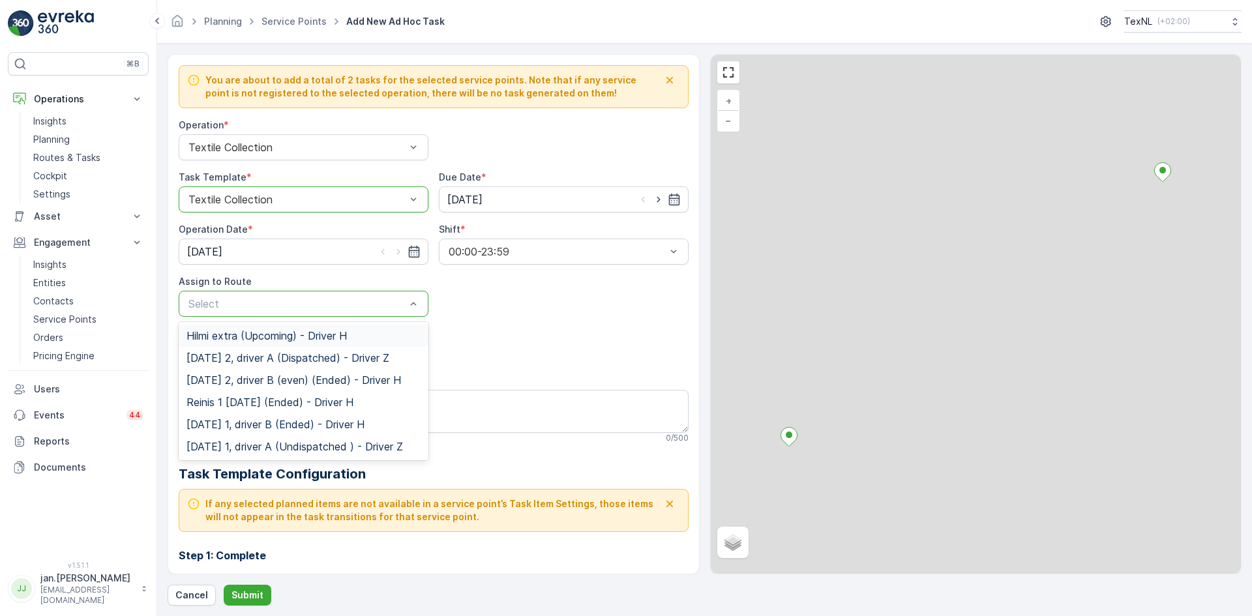
click at [230, 333] on span "Hilmi extra (Upcoming) - Driver H" at bounding box center [266, 336] width 160 height 12
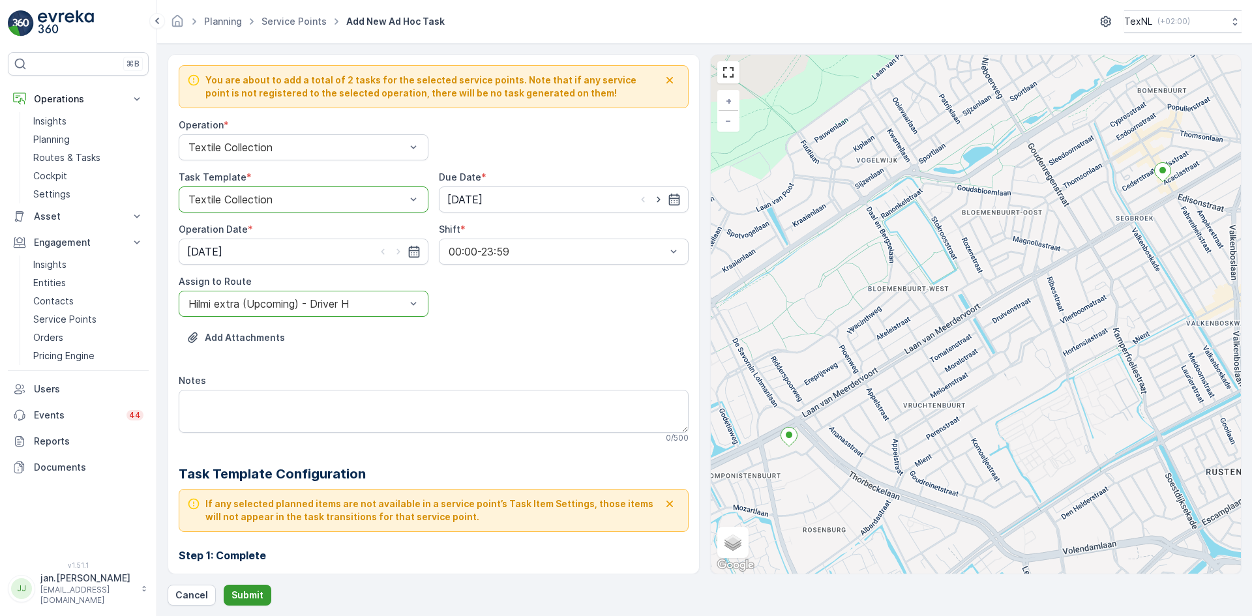
click at [257, 589] on p "Submit" at bounding box center [247, 595] width 32 height 13
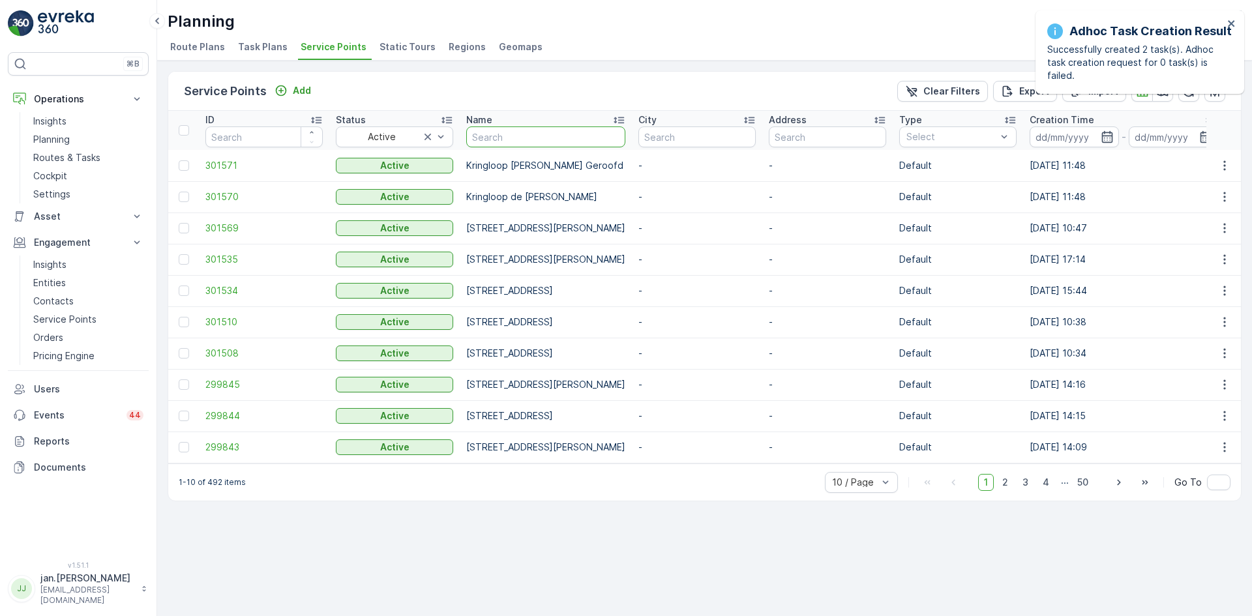
click at [498, 141] on input "text" at bounding box center [545, 136] width 159 height 21
type input "eyup"
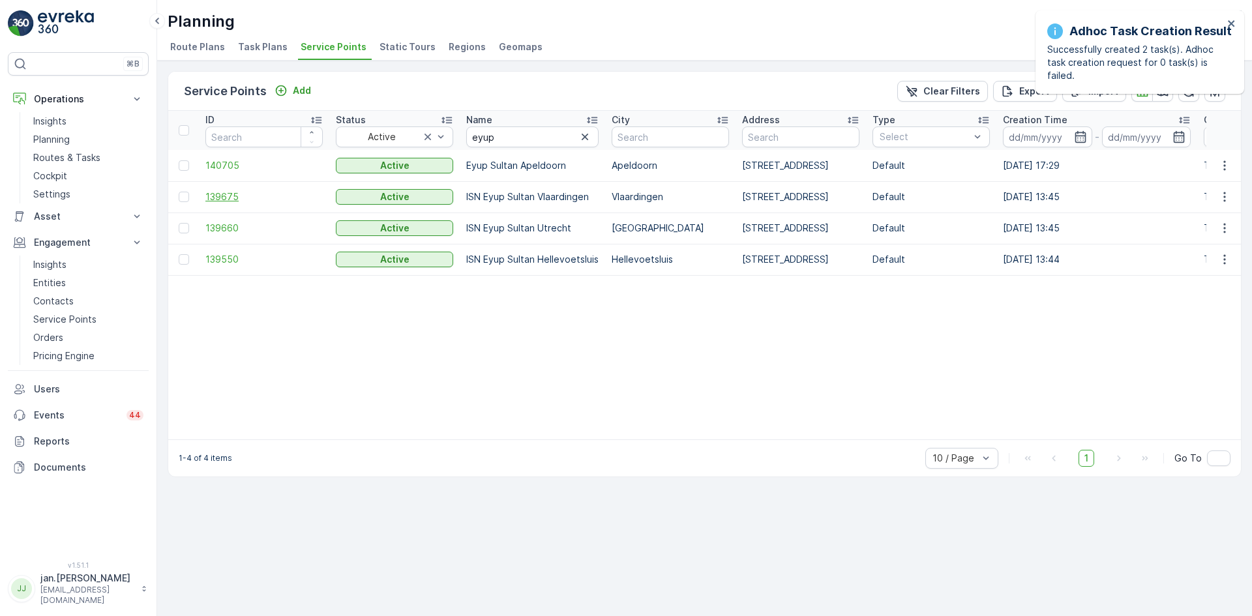
click at [240, 201] on span "139675" at bounding box center [263, 196] width 117 height 13
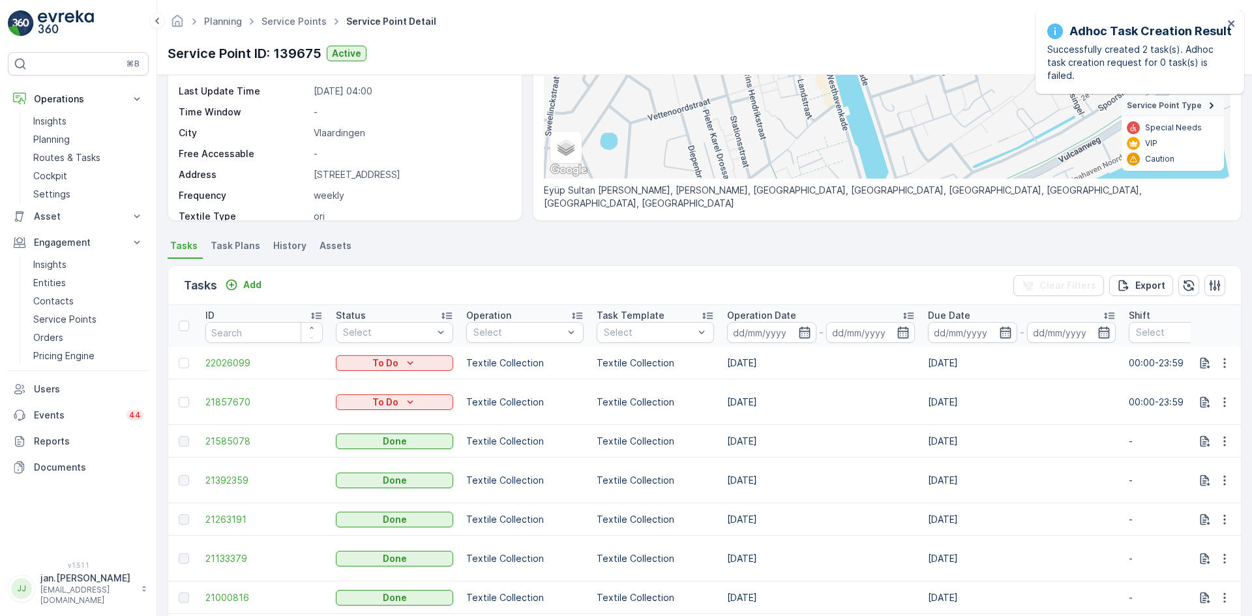
scroll to position [196, 0]
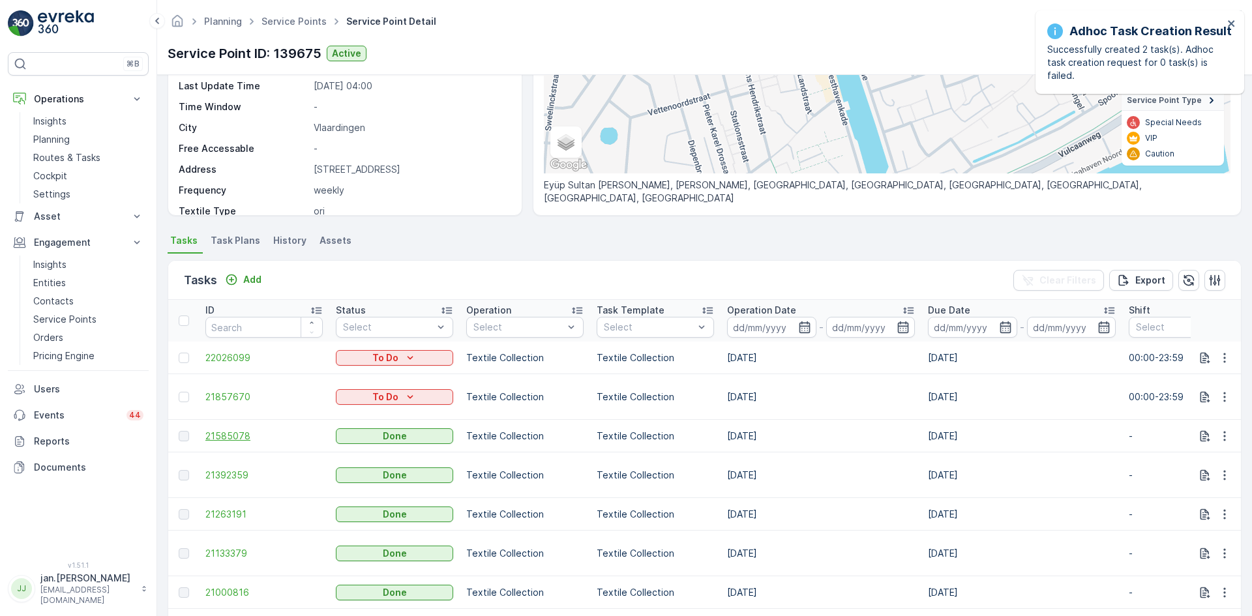
click at [249, 443] on span "21585078" at bounding box center [263, 436] width 117 height 13
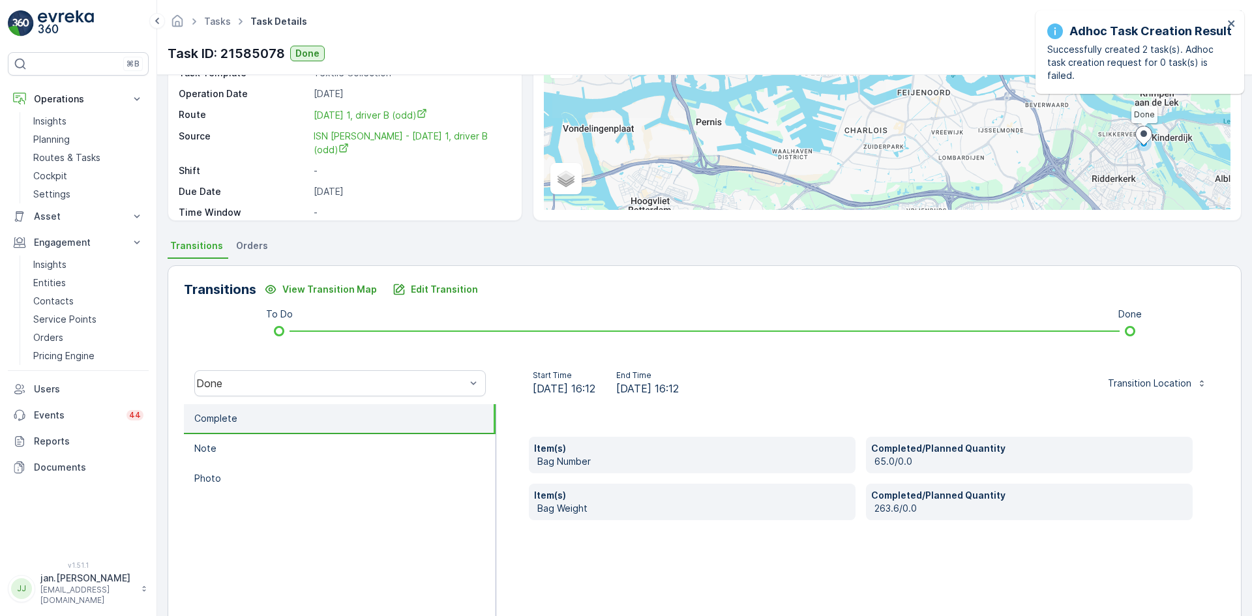
scroll to position [130, 0]
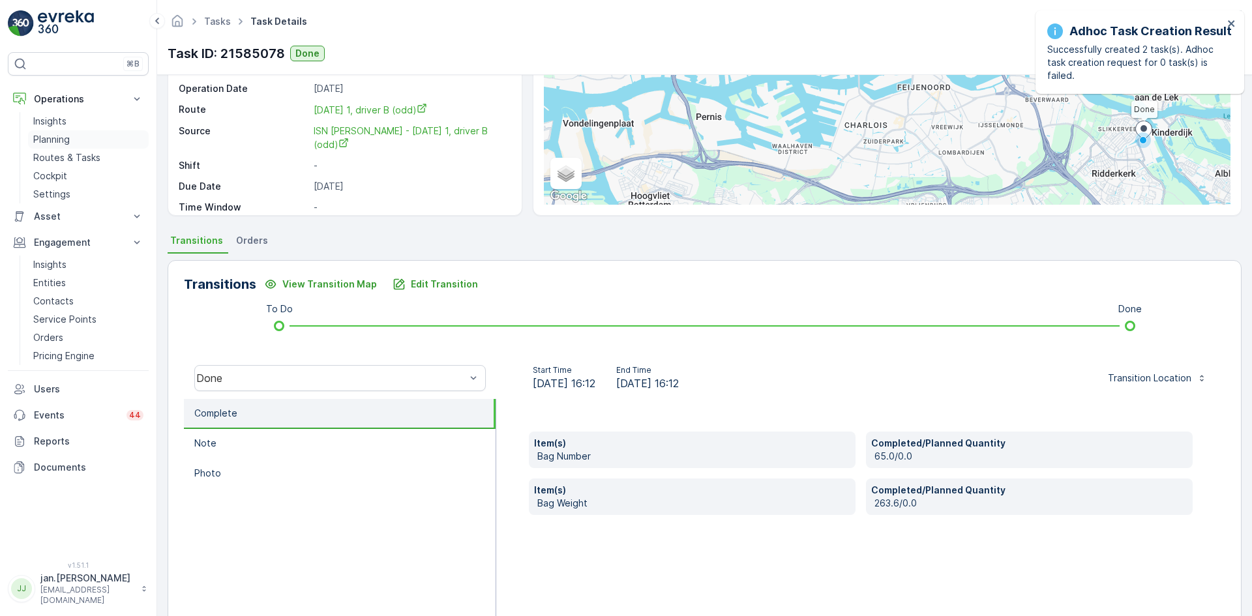
click at [46, 139] on p "Planning" at bounding box center [51, 139] width 37 height 13
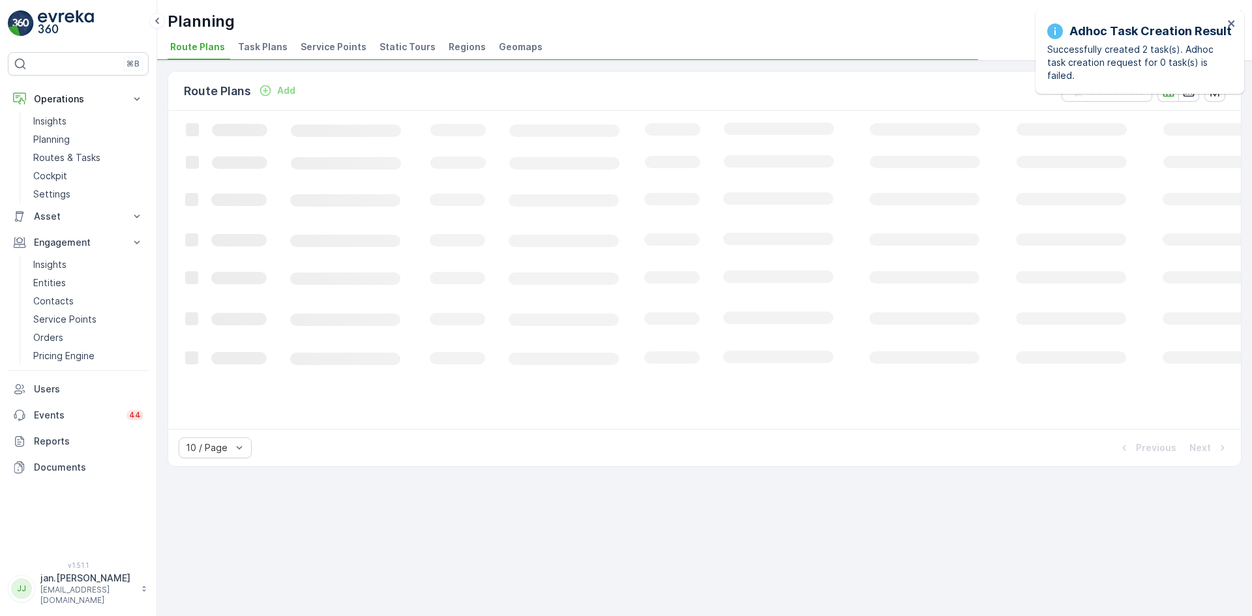
click at [325, 52] on span "Service Points" at bounding box center [334, 46] width 66 height 13
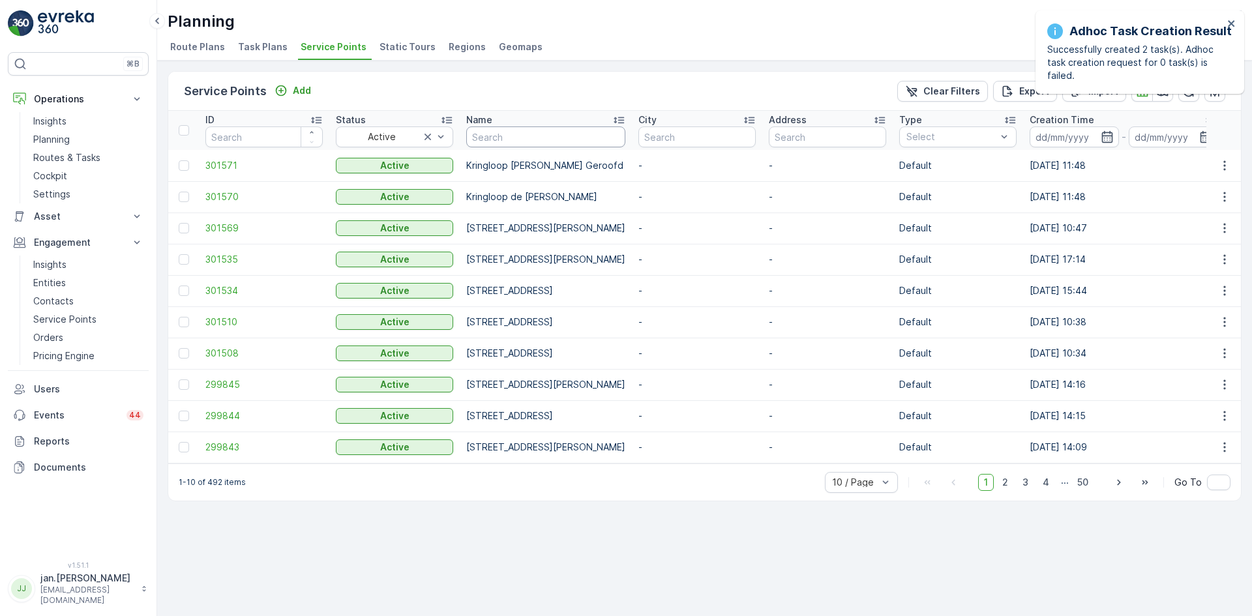
click at [521, 142] on input "text" at bounding box center [545, 136] width 159 height 21
type input "tiel"
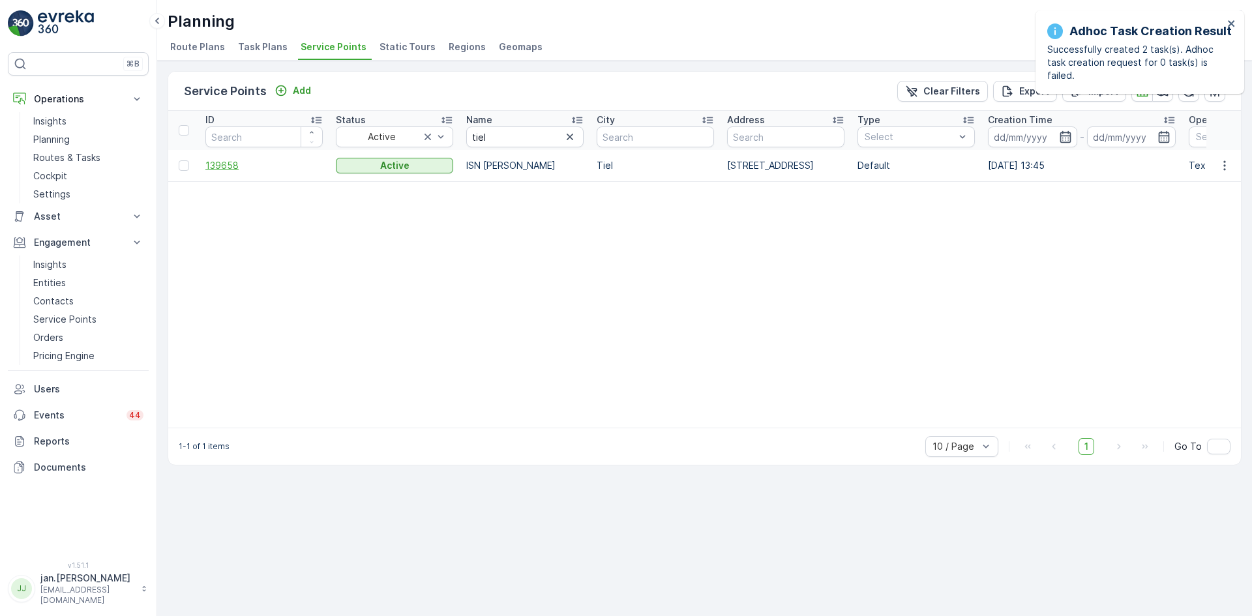
click at [227, 166] on span "139658" at bounding box center [263, 165] width 117 height 13
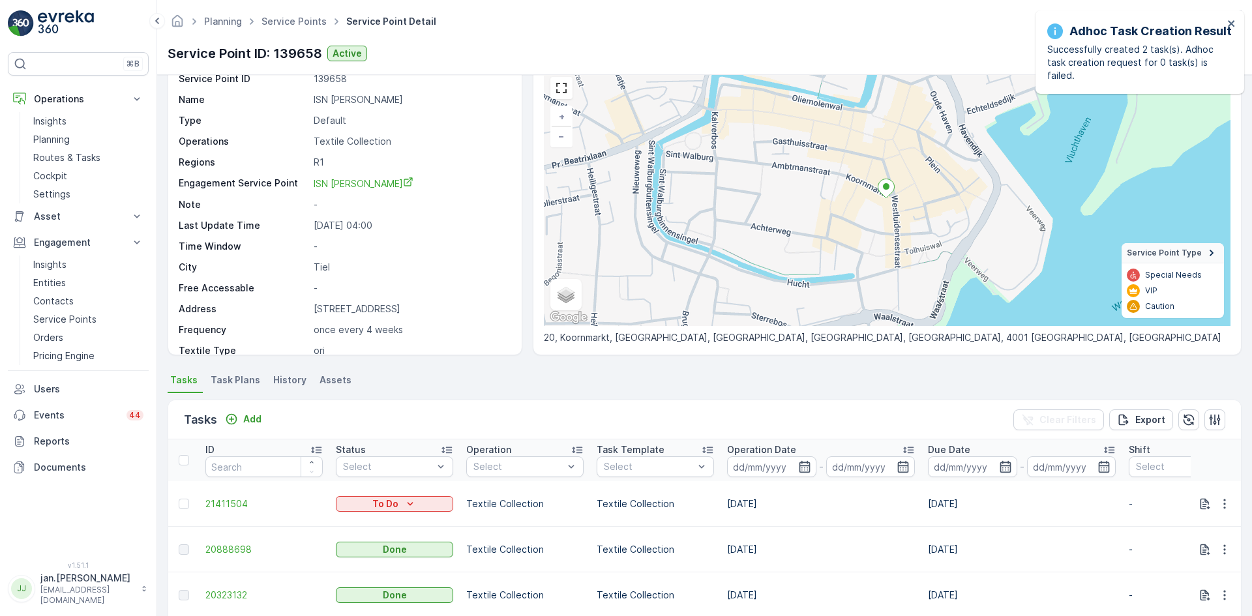
scroll to position [130, 0]
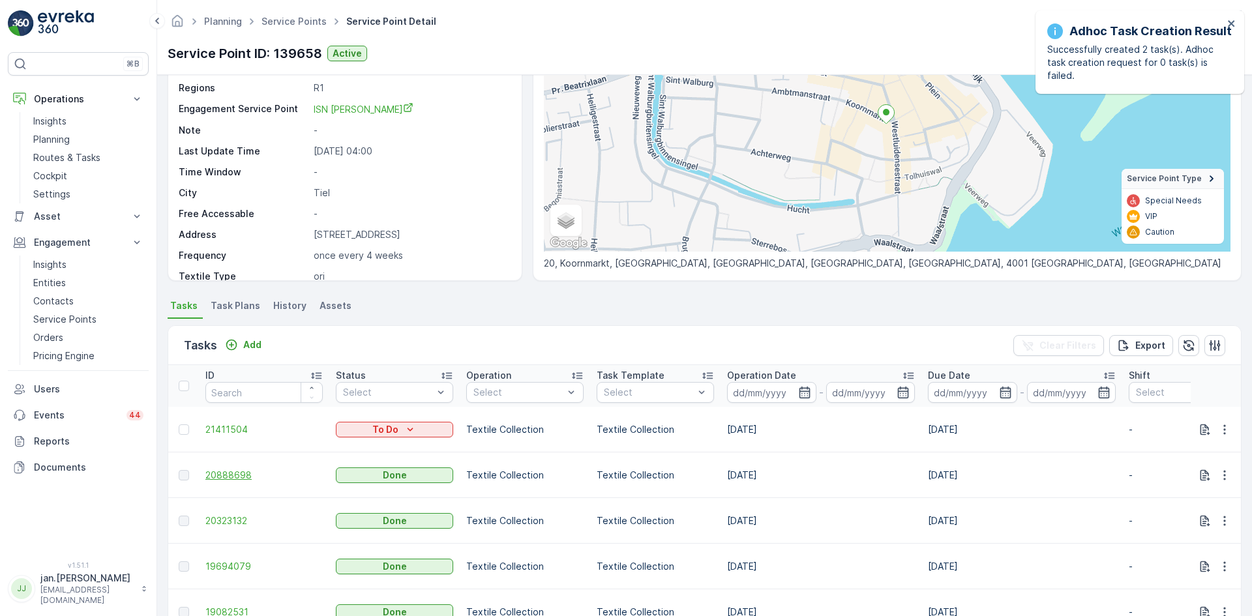
click at [238, 474] on span "20888698" at bounding box center [263, 475] width 117 height 13
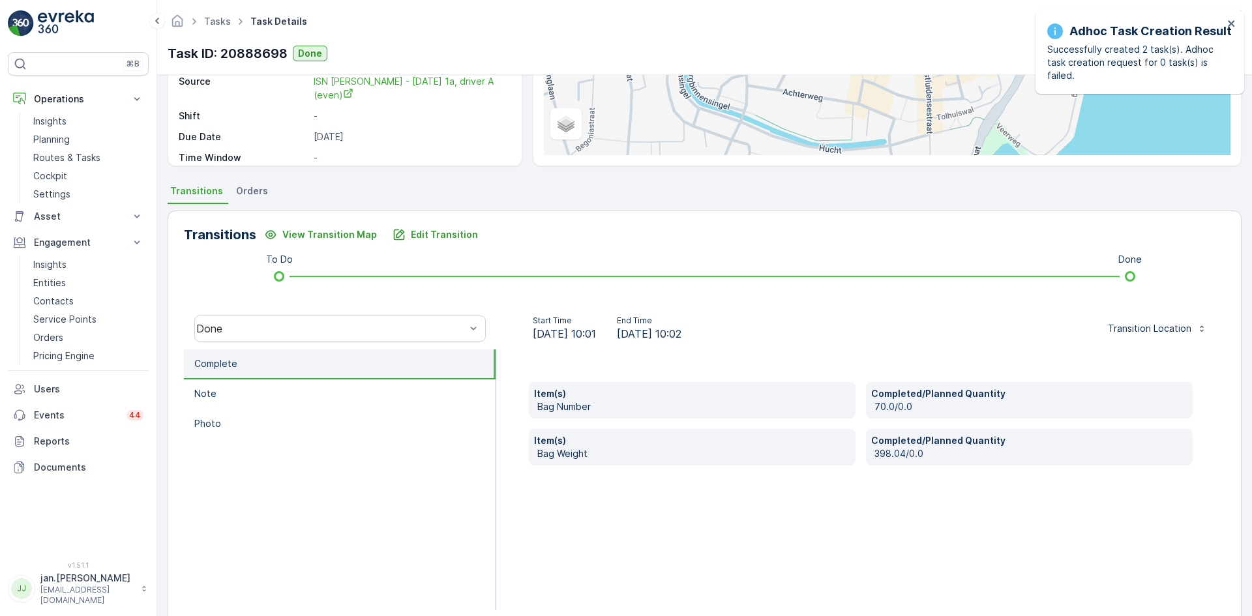
scroll to position [196, 0]
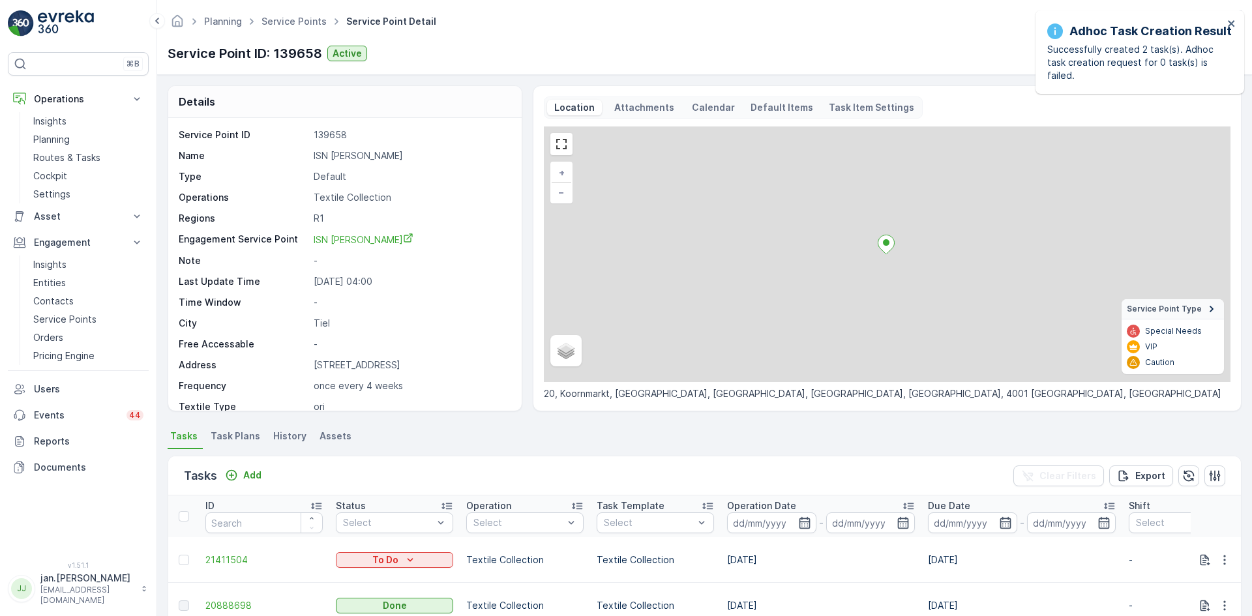
scroll to position [130, 0]
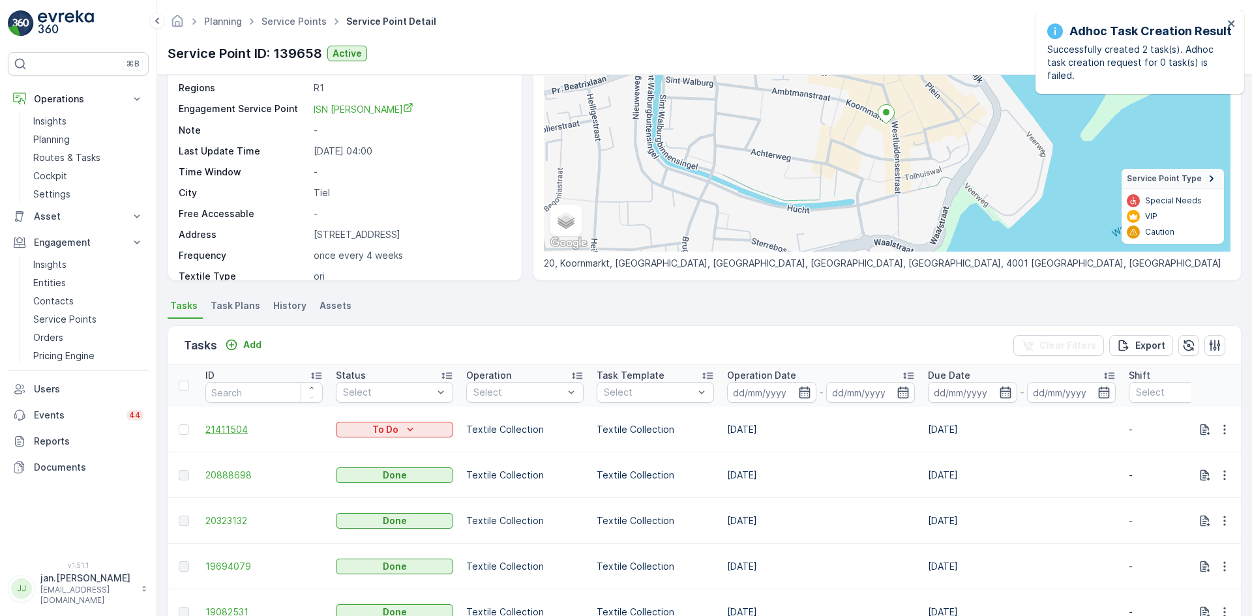
click at [226, 432] on span "21411504" at bounding box center [263, 429] width 117 height 13
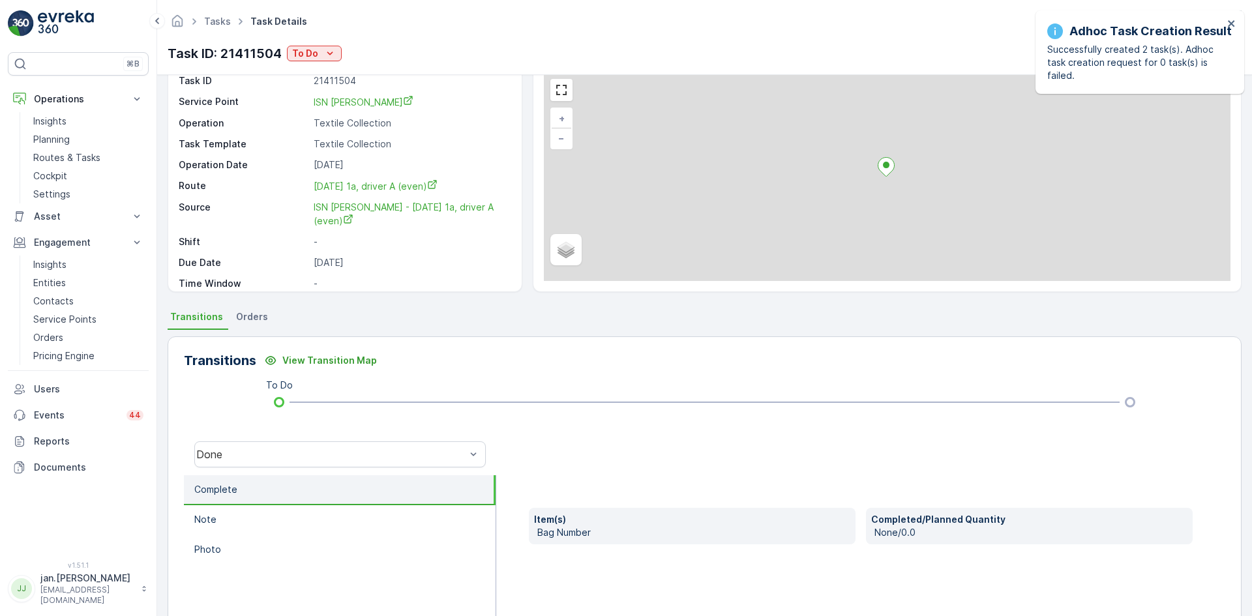
scroll to position [130, 0]
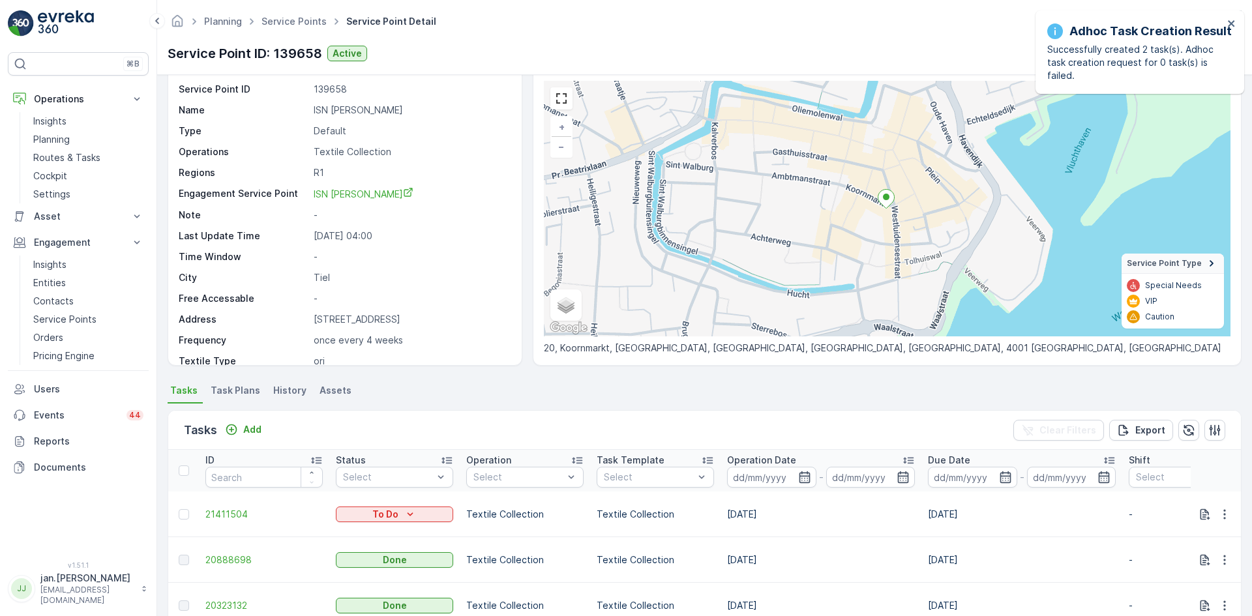
scroll to position [65, 0]
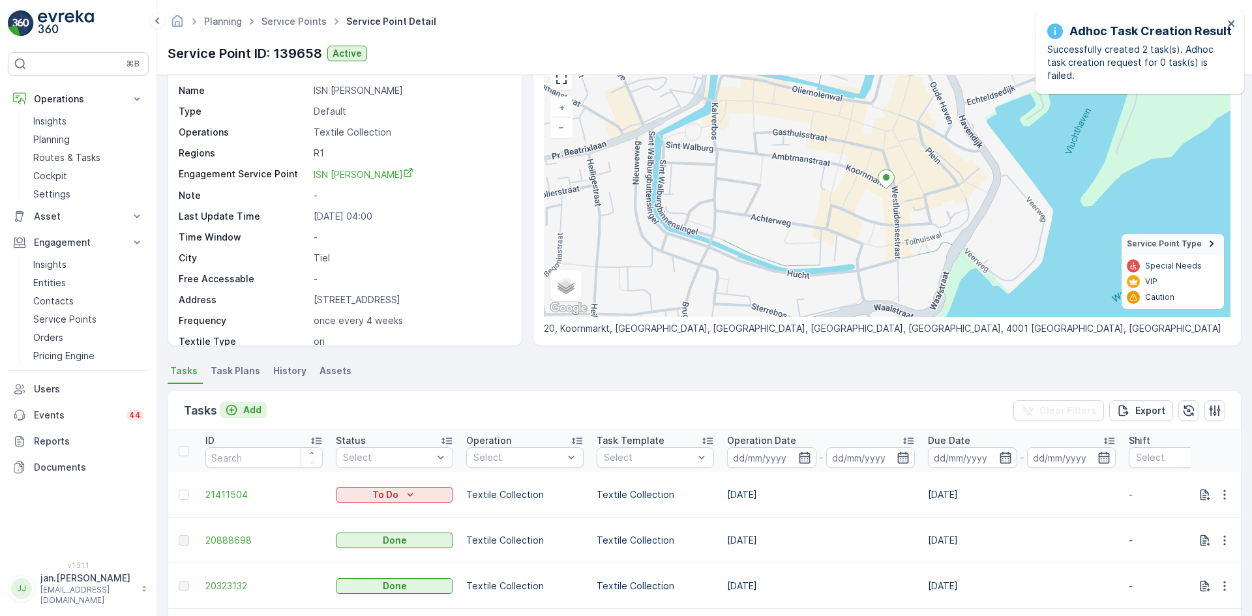
click at [257, 407] on p "Add" at bounding box center [252, 410] width 18 height 13
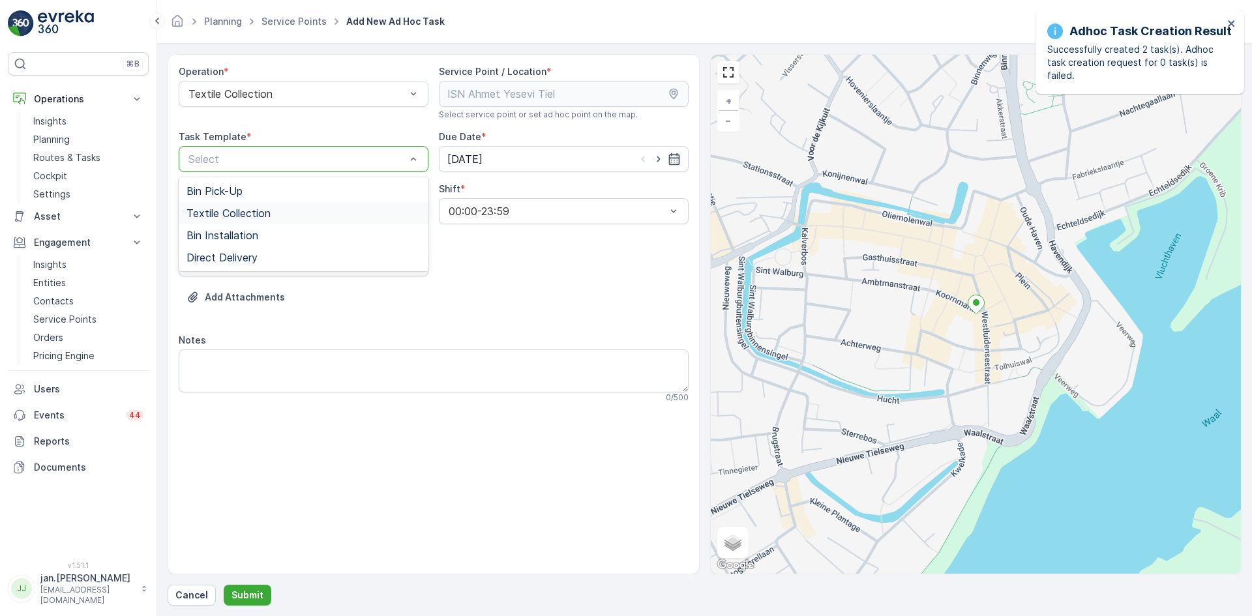
click at [214, 212] on span "Textile Collection" at bounding box center [228, 213] width 84 height 12
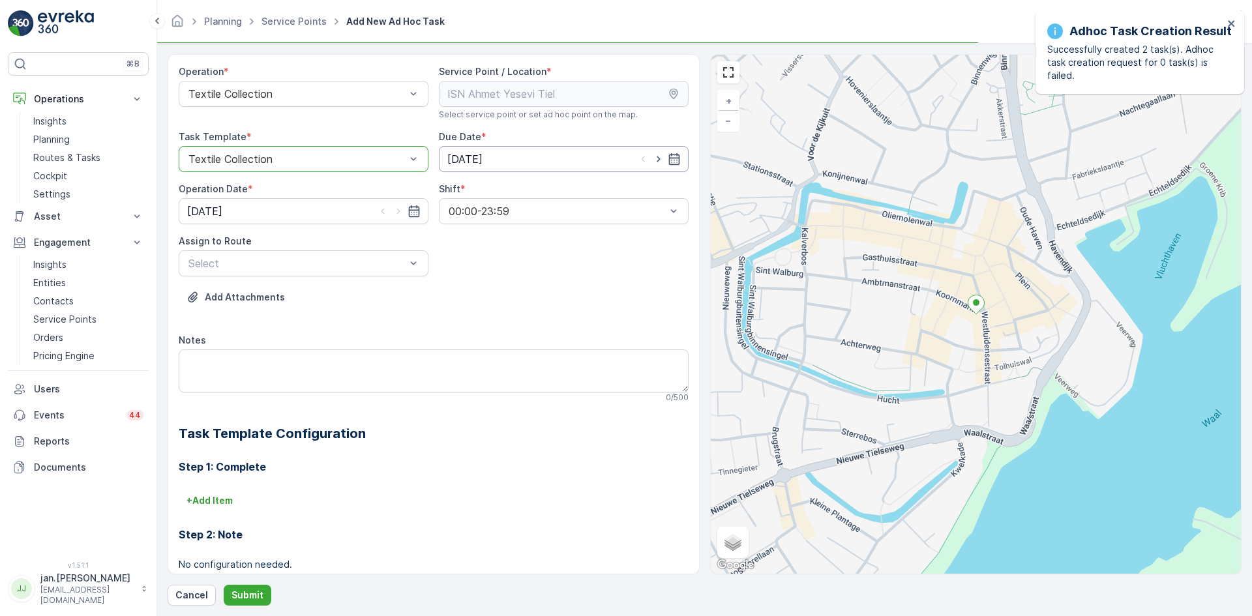
click at [463, 156] on input "[DATE]" at bounding box center [564, 159] width 250 height 26
click at [613, 188] on icon "button" at bounding box center [615, 189] width 4 height 7
click at [531, 237] on div "1" at bounding box center [529, 241] width 21 height 21
type input "[DATE]"
click at [415, 210] on icon "button" at bounding box center [413, 211] width 11 height 12
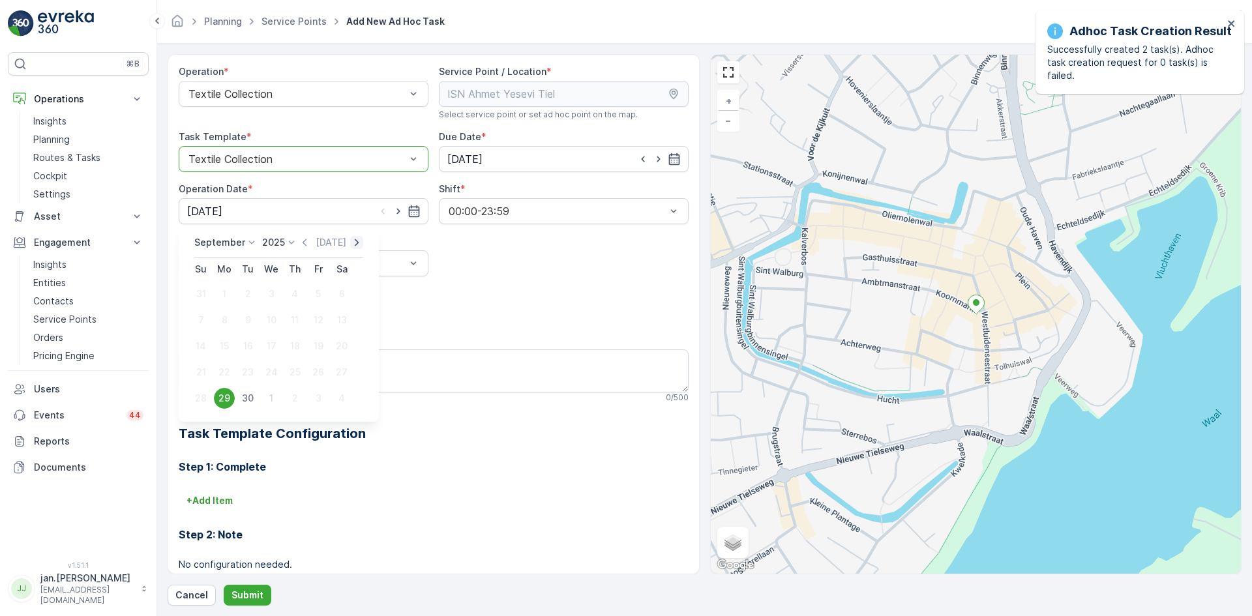
click at [350, 244] on icon "button" at bounding box center [356, 242] width 13 height 13
click at [269, 293] on div "1" at bounding box center [271, 294] width 21 height 21
type input "[DATE]"
click at [266, 239] on div "Assign to Route" at bounding box center [304, 241] width 250 height 13
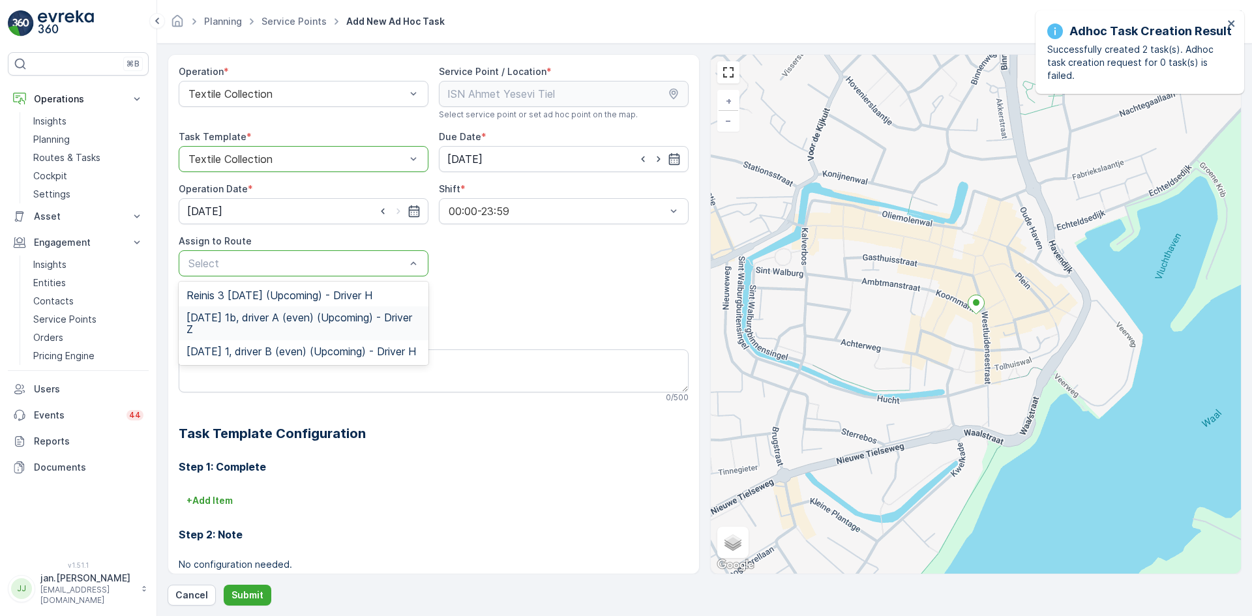
click at [294, 325] on span "[DATE] 1b, driver A (even) (Upcoming) - Driver Z" at bounding box center [303, 323] width 234 height 23
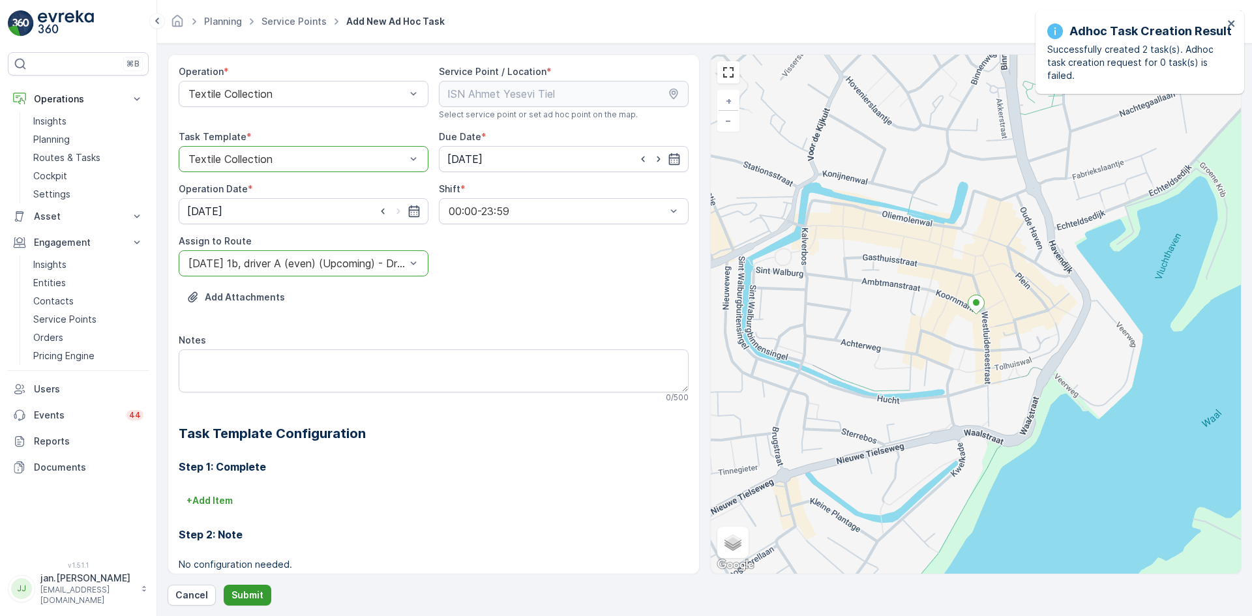
click at [249, 593] on p "Submit" at bounding box center [247, 595] width 32 height 13
